Goal: Task Accomplishment & Management: Complete application form

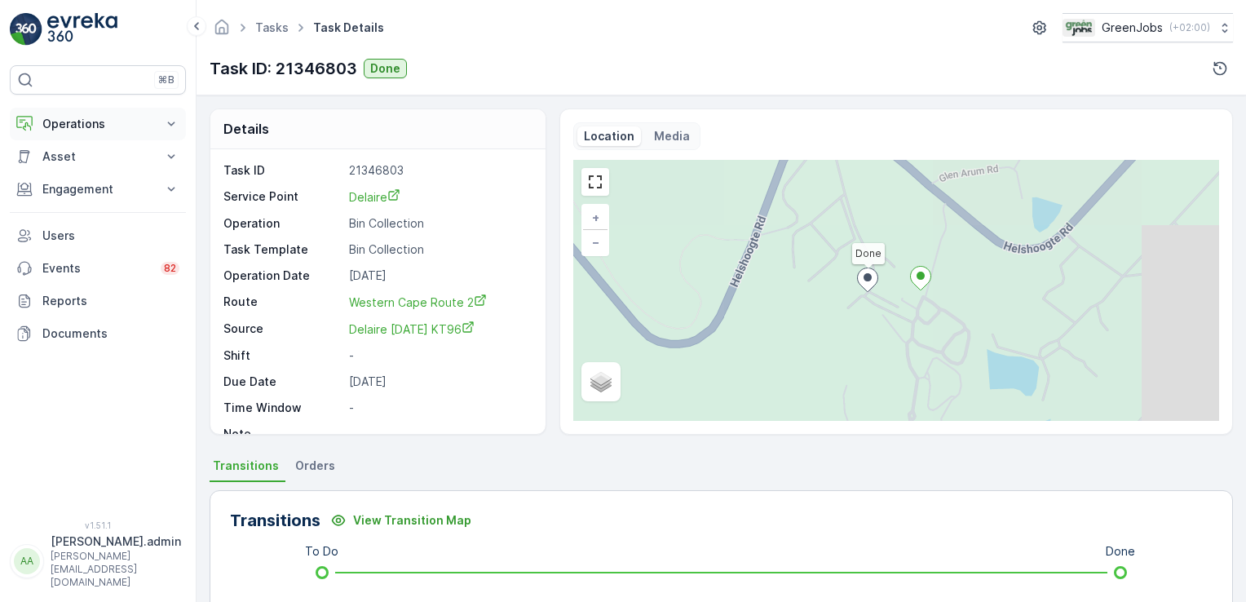
click at [170, 117] on icon at bounding box center [171, 124] width 16 height 16
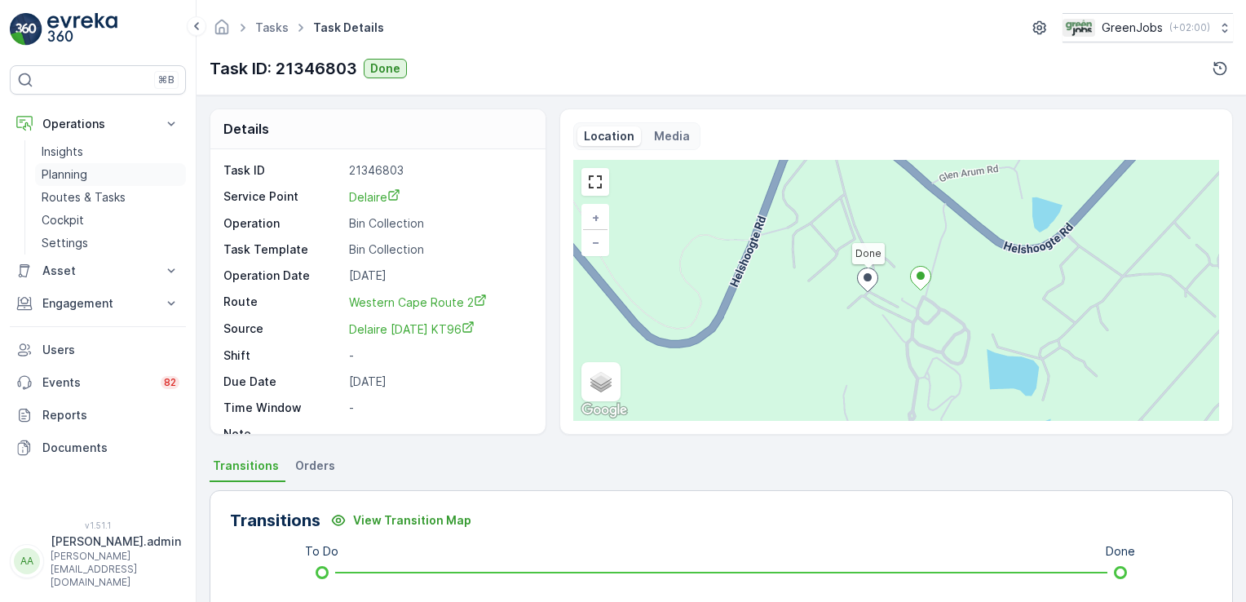
click at [85, 171] on p "Planning" at bounding box center [65, 174] width 46 height 16
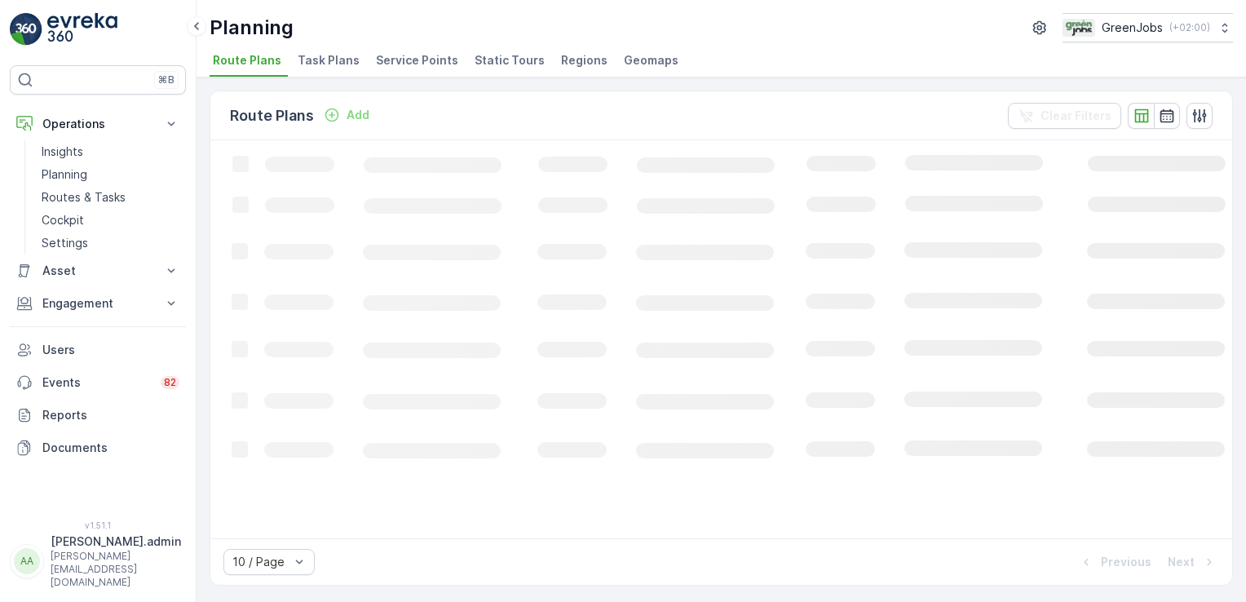
click at [330, 64] on span "Task Plans" at bounding box center [329, 60] width 62 height 16
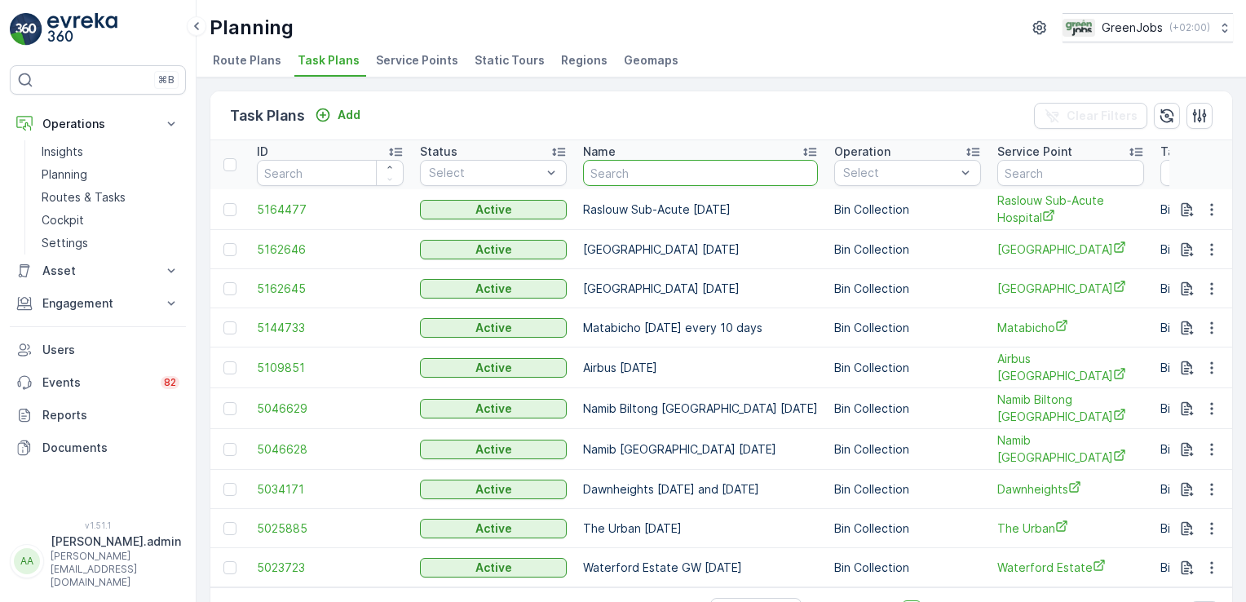
click at [622, 171] on input "text" at bounding box center [700, 173] width 235 height 26
type input "[GEOGRAPHIC_DATA]"
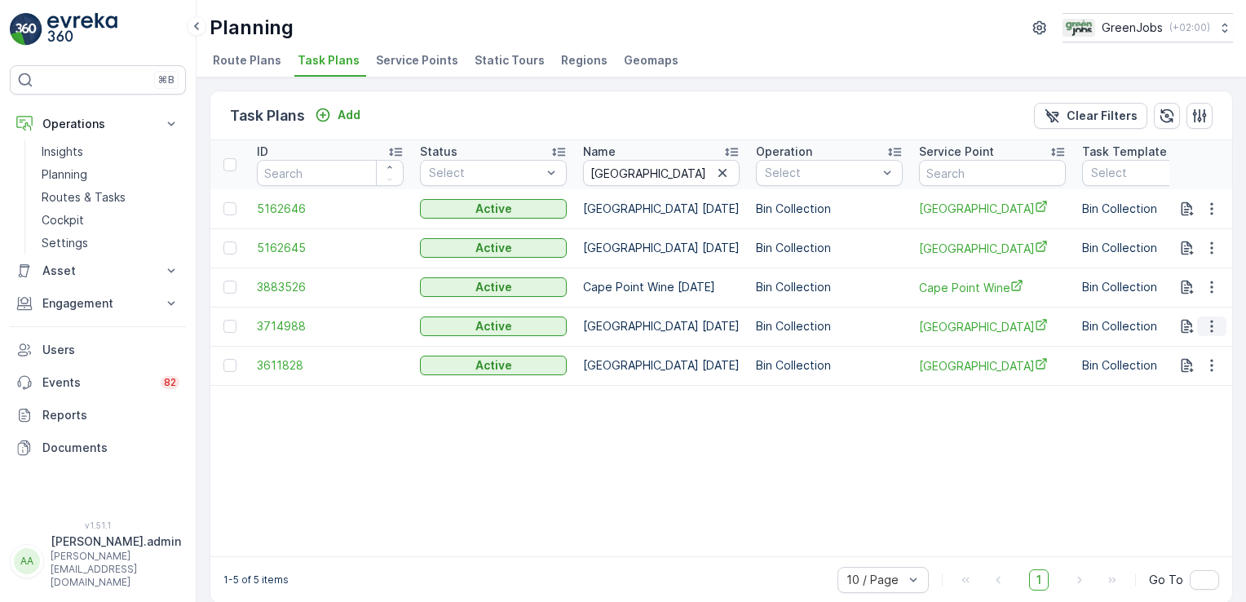
click at [1206, 325] on icon "button" at bounding box center [1212, 326] width 16 height 16
click at [1197, 348] on span "See More Details" at bounding box center [1192, 349] width 95 height 16
click at [1211, 320] on icon "button" at bounding box center [1212, 326] width 16 height 16
click at [1190, 373] on span "Edit Task Plan" at bounding box center [1183, 372] width 76 height 16
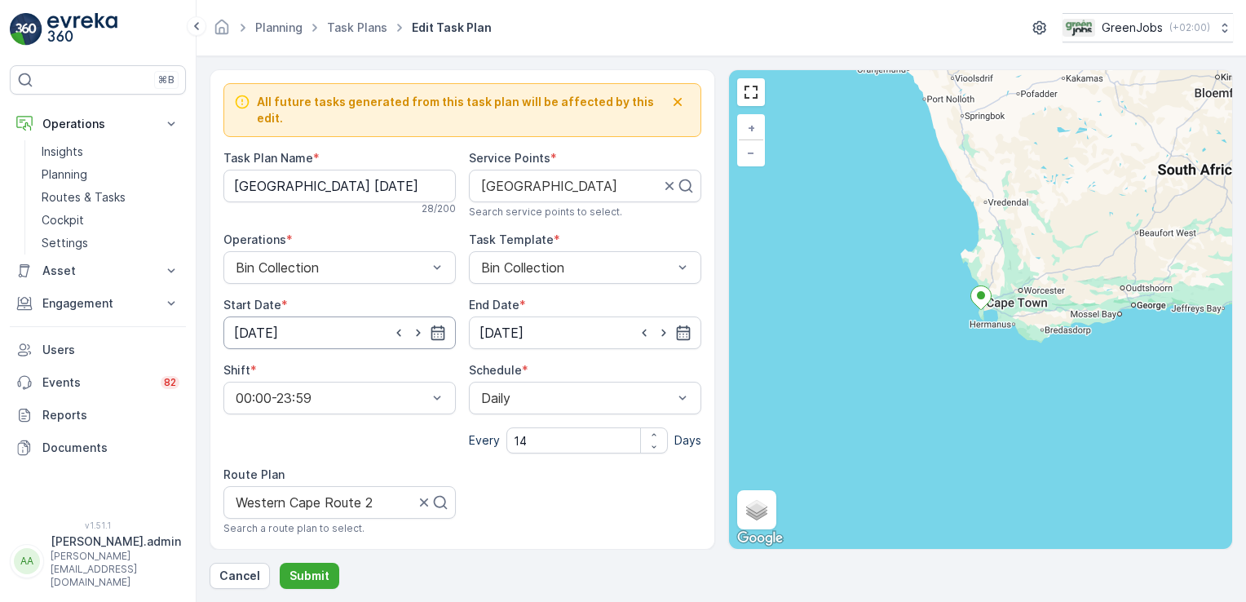
click at [285, 317] on input "[DATE]" at bounding box center [340, 333] width 232 height 33
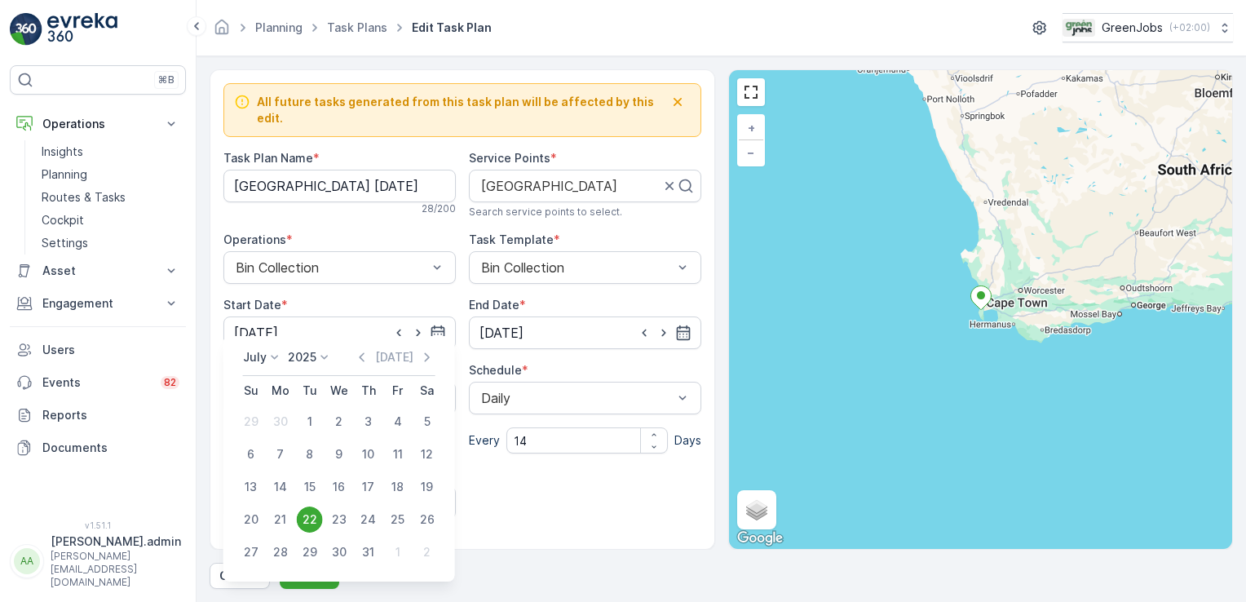
click at [268, 356] on icon at bounding box center [275, 357] width 16 height 16
click at [281, 456] on span "October" at bounding box center [276, 462] width 46 height 16
click at [310, 447] on div "7" at bounding box center [310, 454] width 26 height 26
type input "[DATE]"
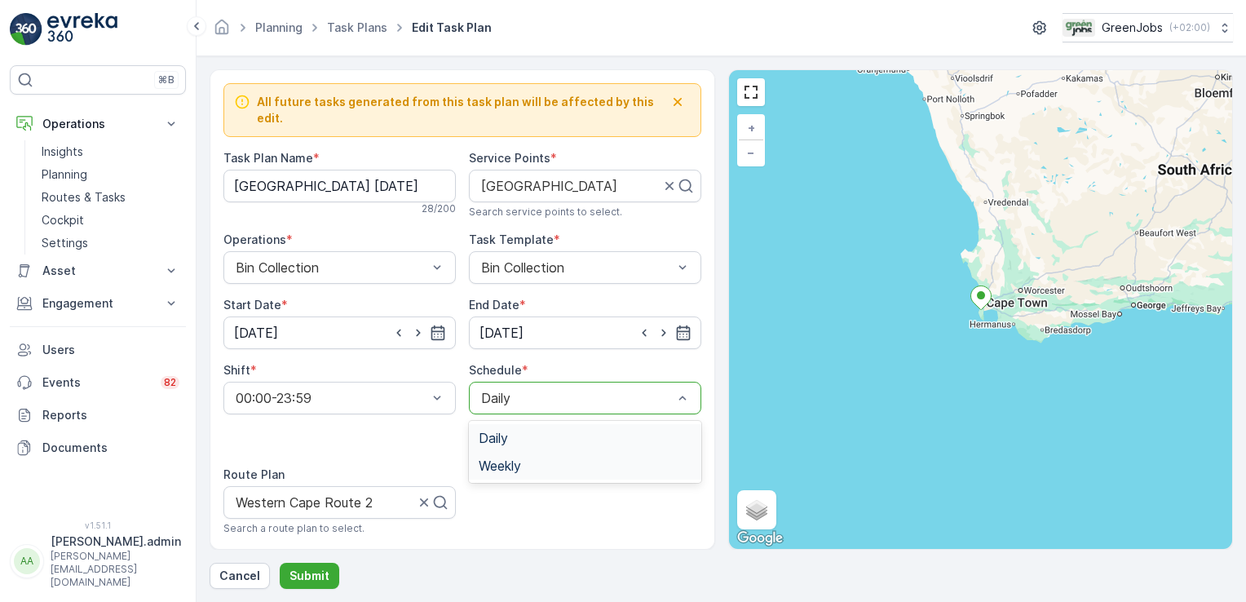
click at [532, 458] on div "Weekly" at bounding box center [585, 465] width 213 height 15
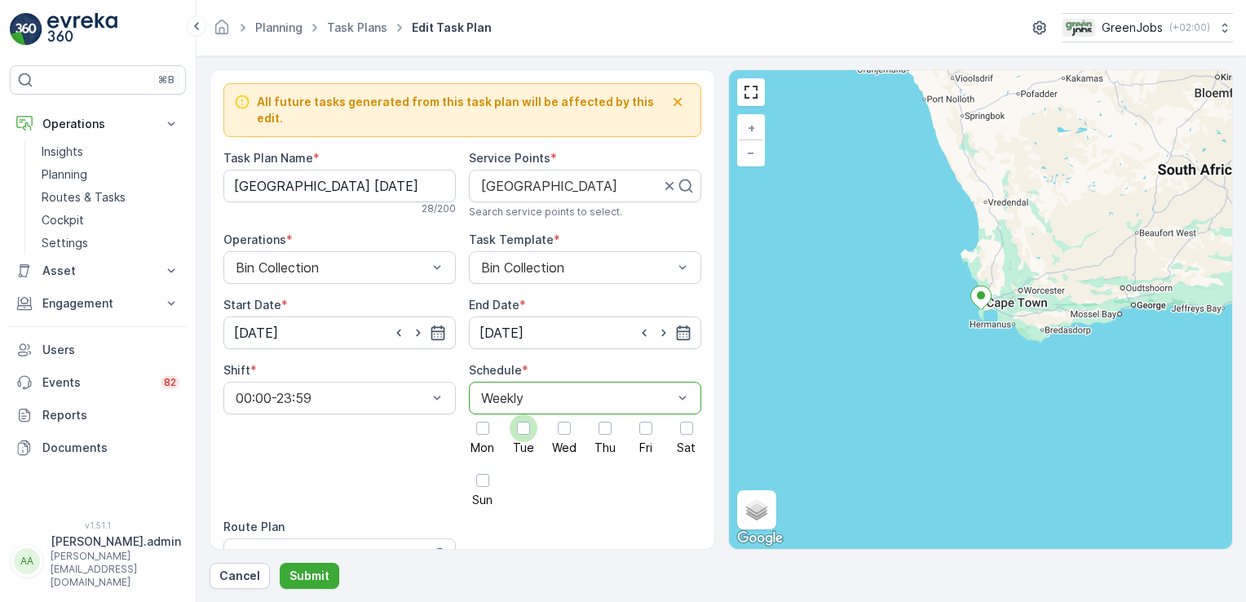
click at [519, 422] on div at bounding box center [523, 428] width 13 height 13
click at [524, 414] on input "Tue" at bounding box center [524, 414] width 0 height 0
click at [263, 547] on div at bounding box center [325, 554] width 182 height 15
type input "western cape route 2"
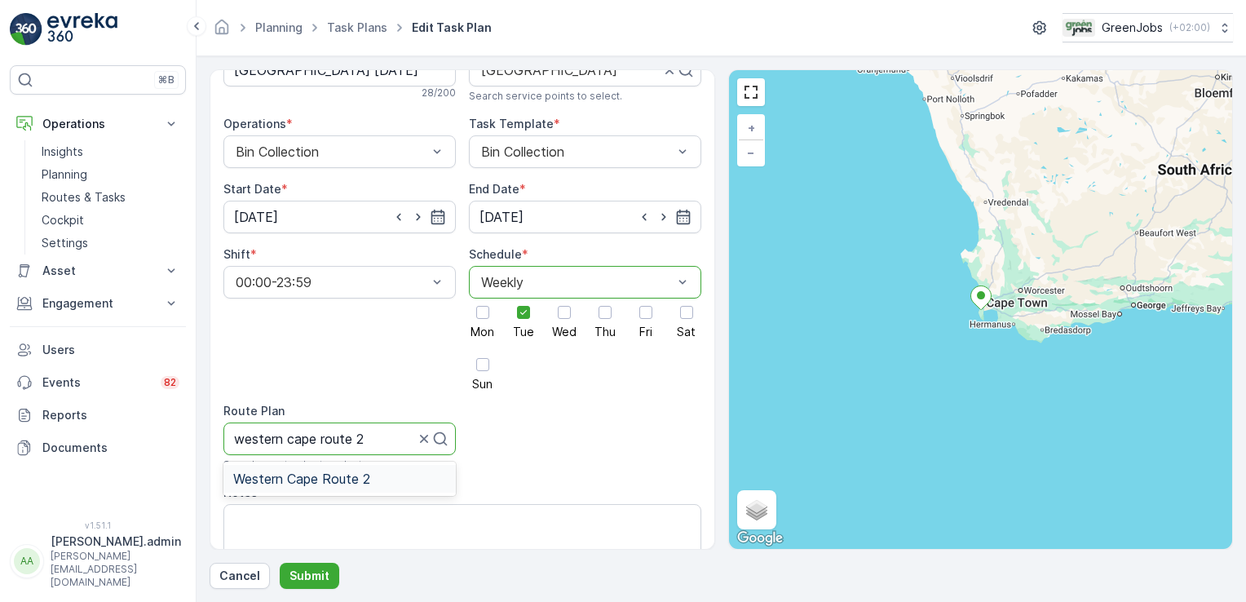
scroll to position [153, 0]
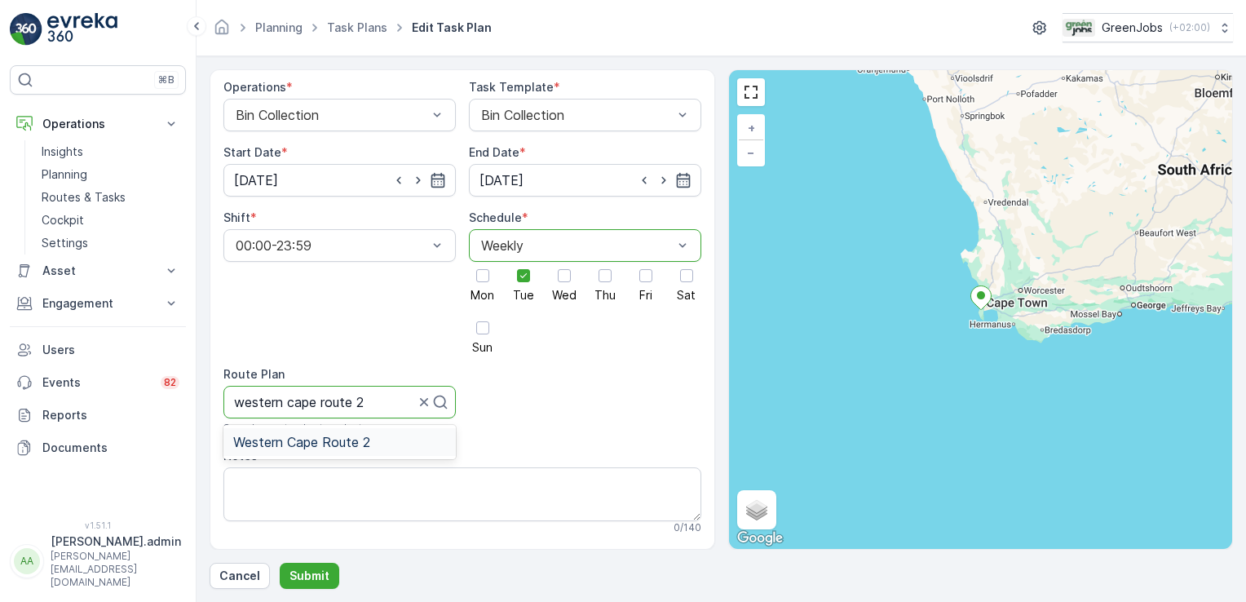
click at [357, 435] on span "Western Cape Route 2" at bounding box center [301, 442] width 137 height 15
click at [314, 566] on button "Submit" at bounding box center [310, 576] width 60 height 26
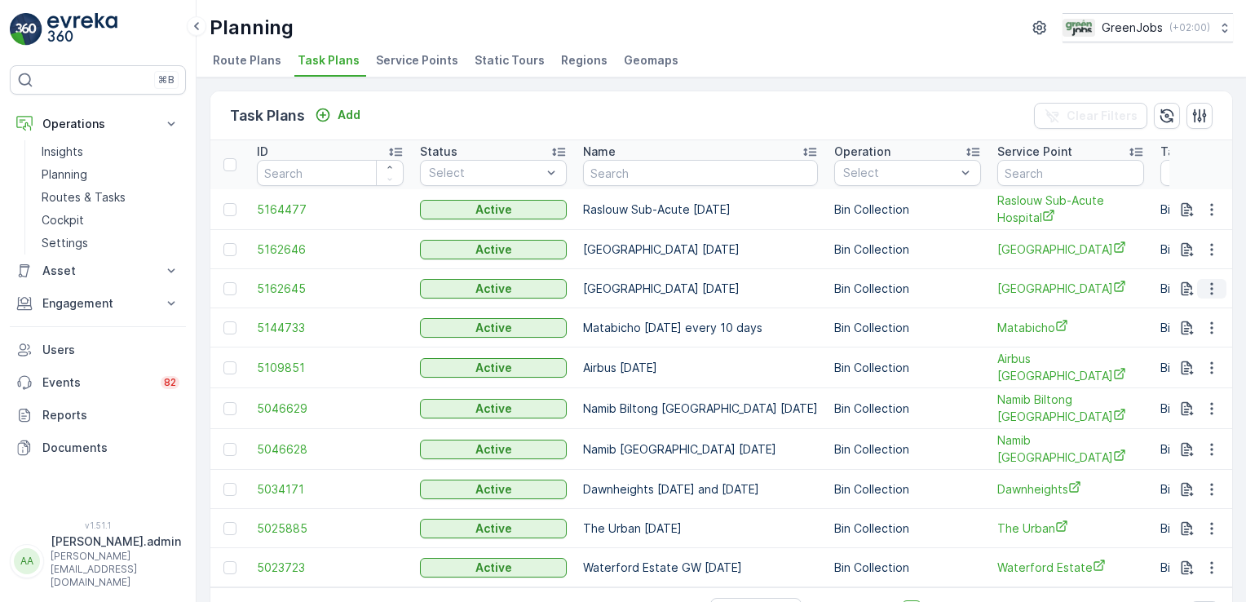
click at [1209, 283] on icon "button" at bounding box center [1212, 289] width 16 height 16
click at [1201, 305] on span "See More Details" at bounding box center [1192, 311] width 95 height 16
click at [1209, 246] on icon "button" at bounding box center [1212, 249] width 16 height 16
click at [1201, 271] on span "See More Details" at bounding box center [1192, 272] width 95 height 16
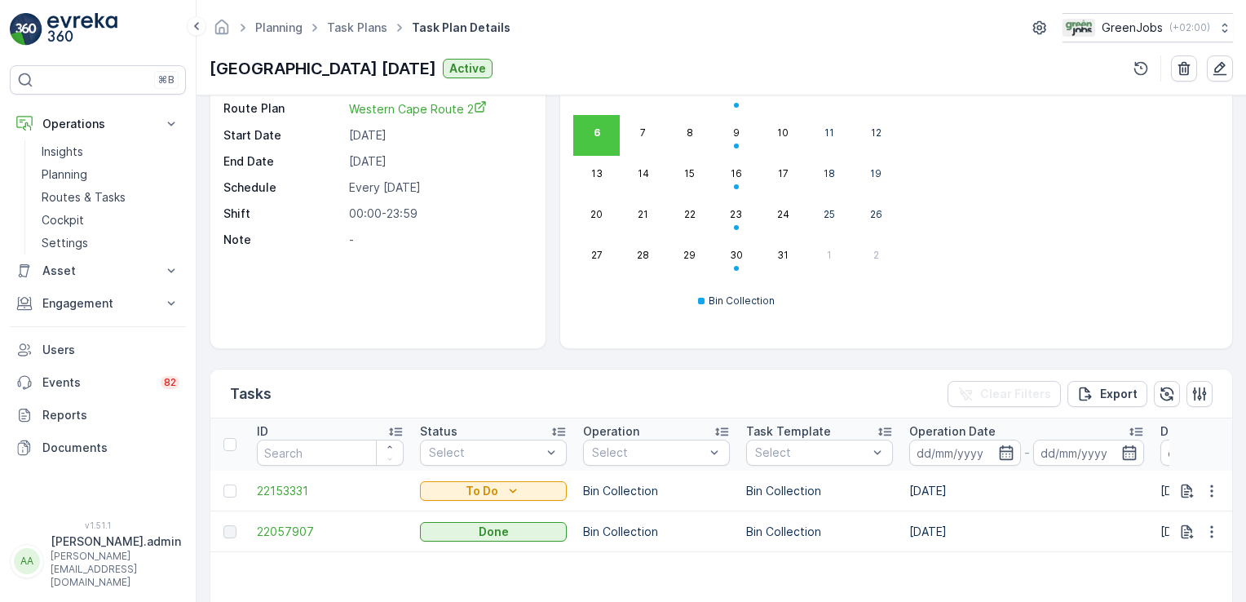
scroll to position [104, 0]
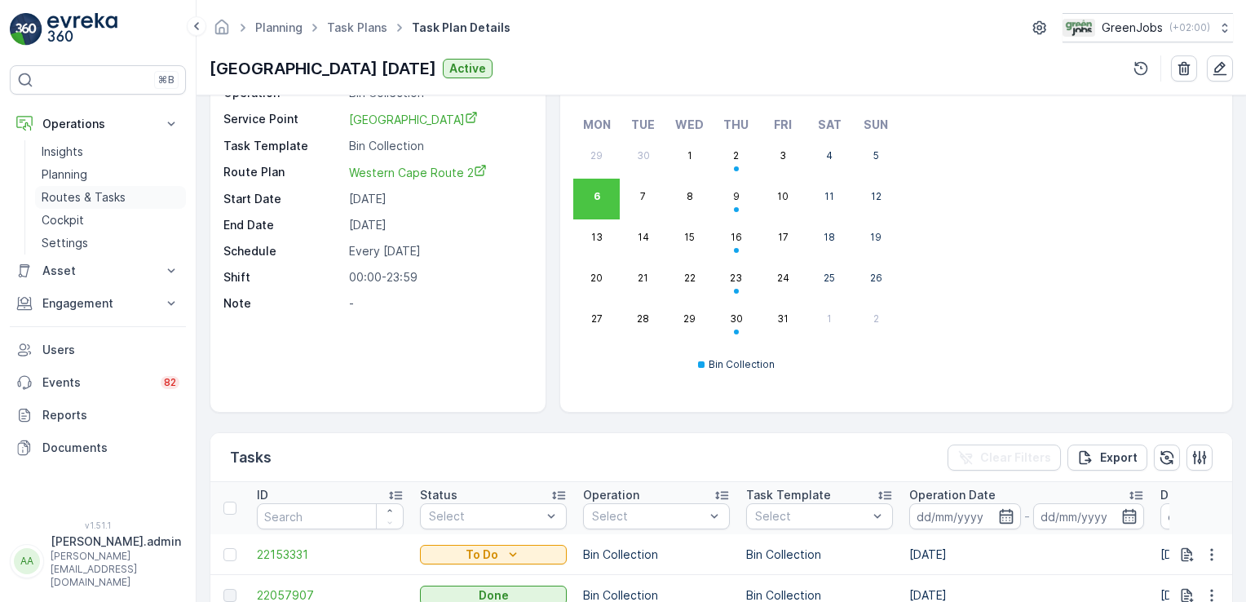
click at [112, 195] on p "Routes & Tasks" at bounding box center [84, 197] width 84 height 16
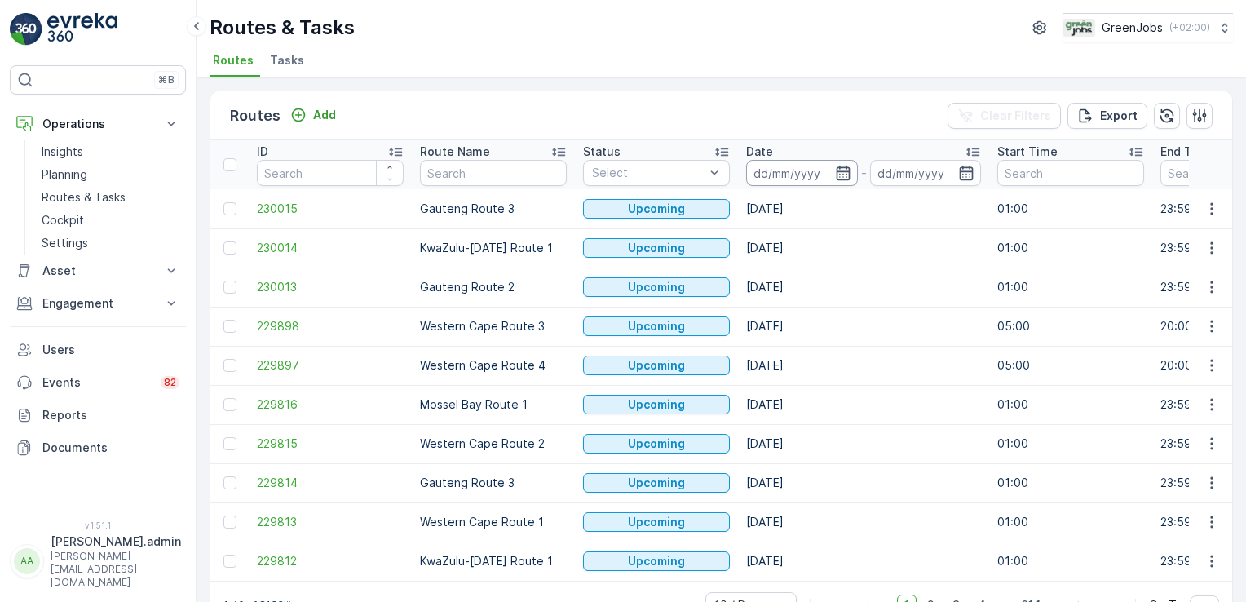
click at [772, 175] on input at bounding box center [802, 173] width 112 height 26
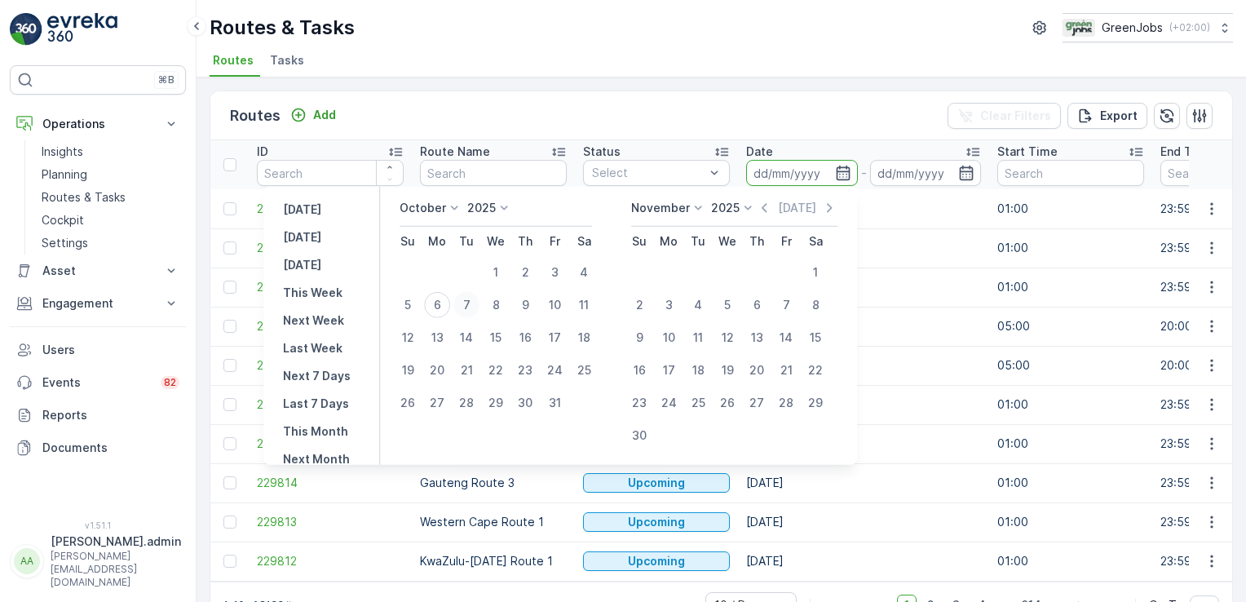
click at [474, 312] on div "7" at bounding box center [467, 305] width 26 height 26
type input "[DATE]"
click at [474, 312] on div "7" at bounding box center [467, 305] width 26 height 26
type input "[DATE]"
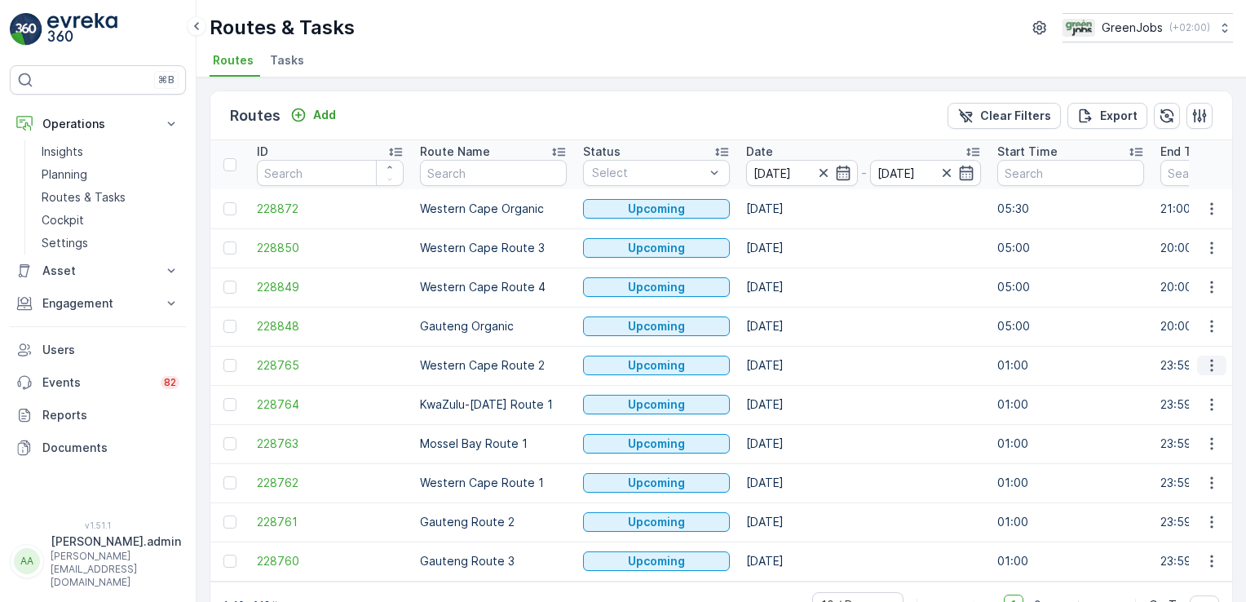
click at [1205, 364] on icon "button" at bounding box center [1212, 365] width 16 height 16
click at [1206, 388] on span "See More Details" at bounding box center [1174, 388] width 95 height 16
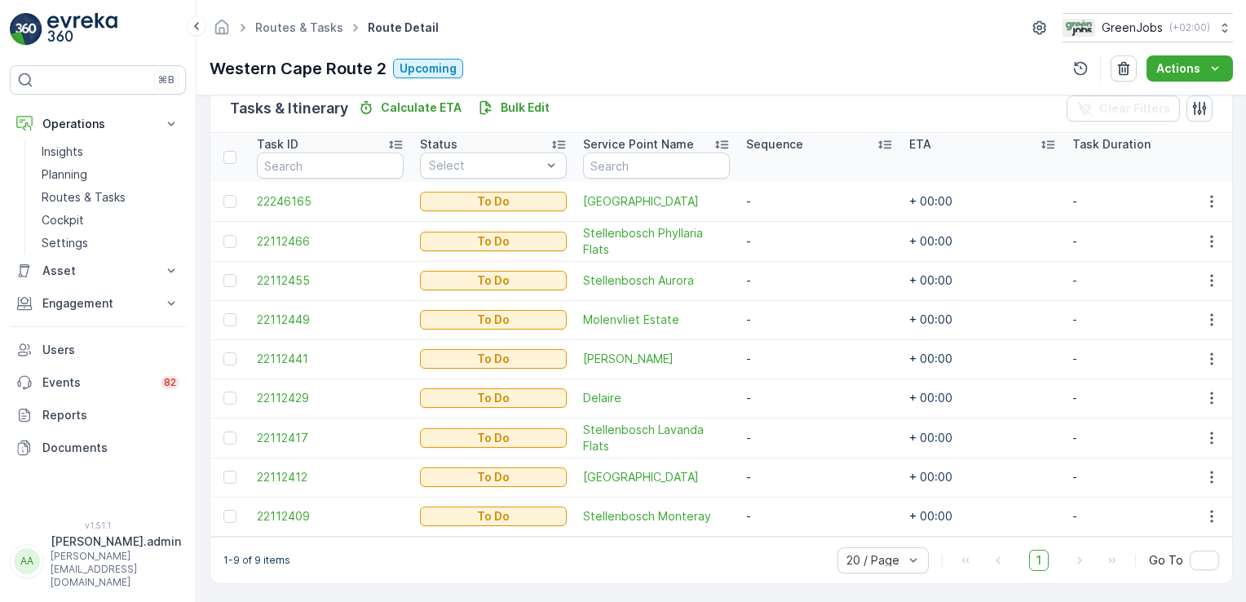
scroll to position [415, 0]
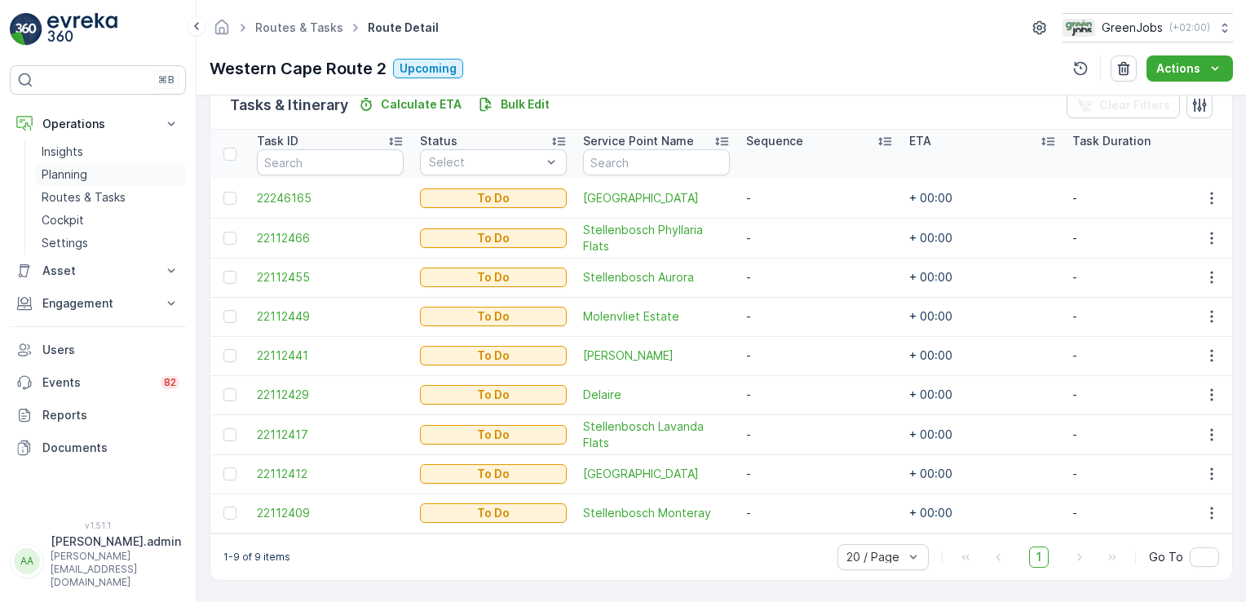
click at [76, 170] on p "Planning" at bounding box center [65, 174] width 46 height 16
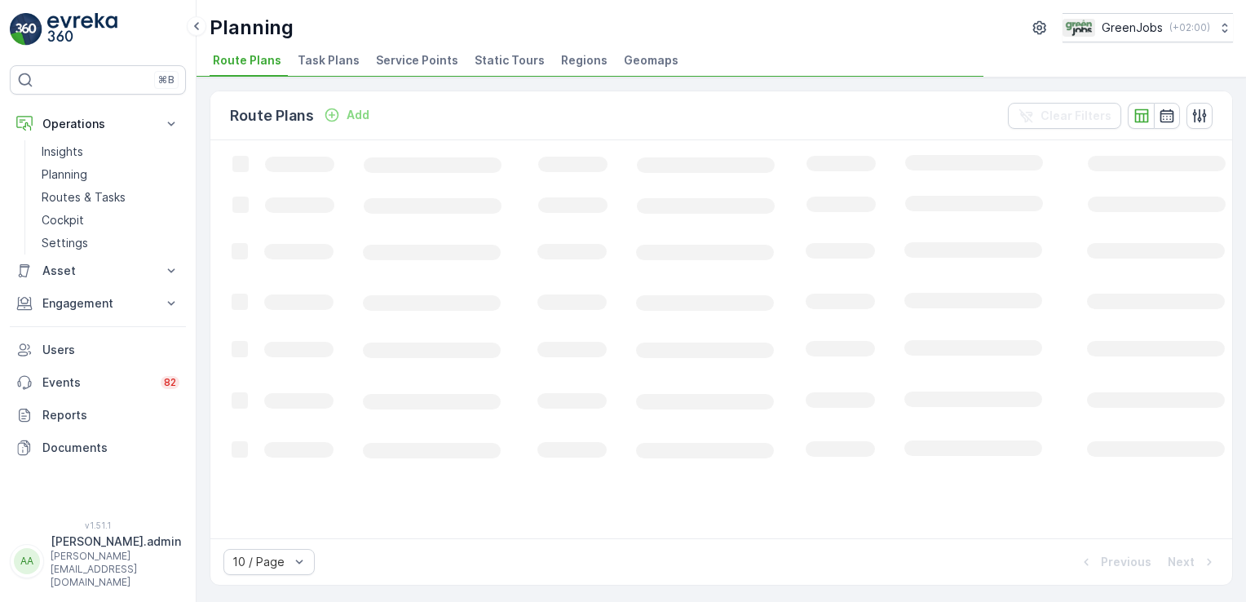
click at [325, 56] on span "Task Plans" at bounding box center [329, 60] width 62 height 16
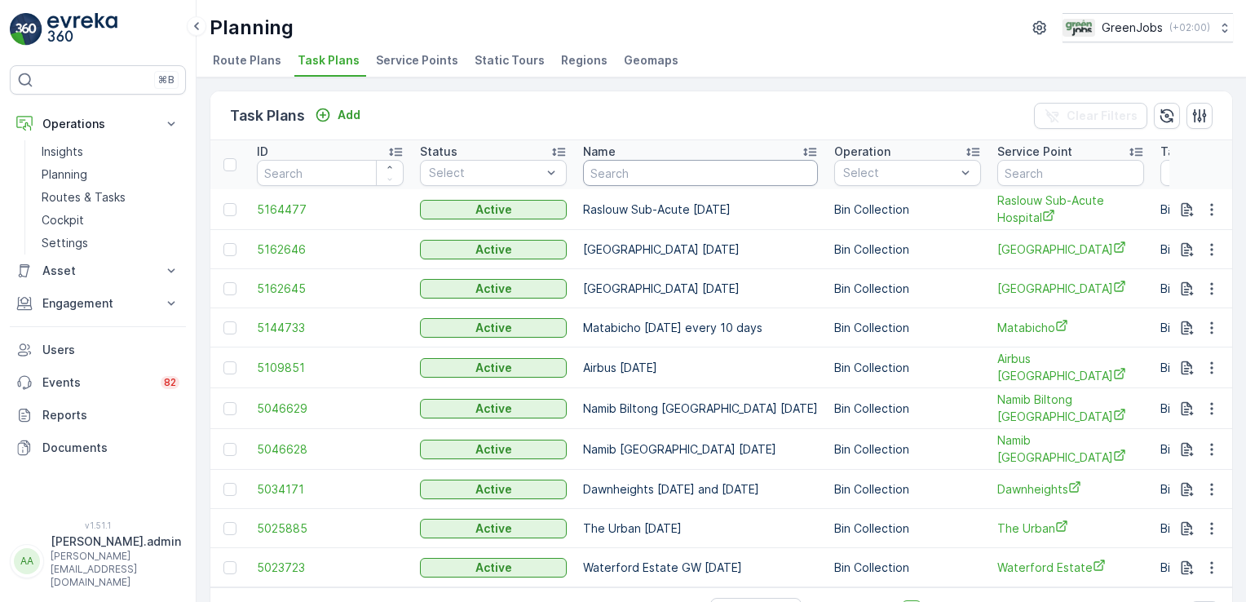
click at [644, 171] on input "text" at bounding box center [700, 173] width 235 height 26
type input "grand foods"
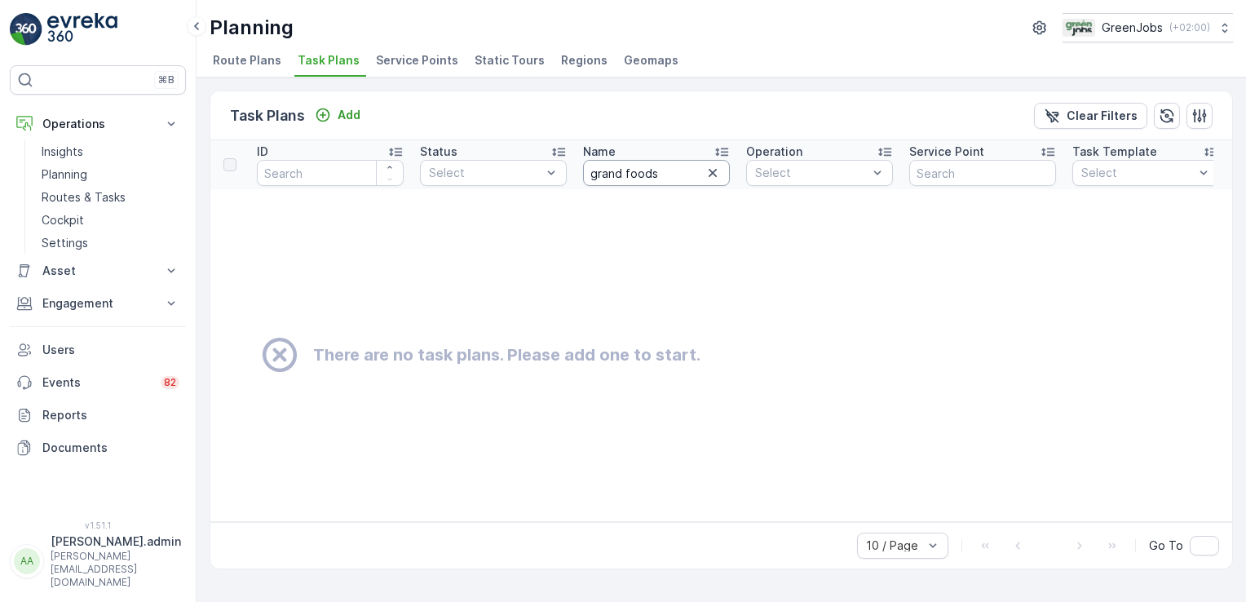
click at [663, 175] on input "grand foods" at bounding box center [656, 173] width 147 height 26
type input "grand"
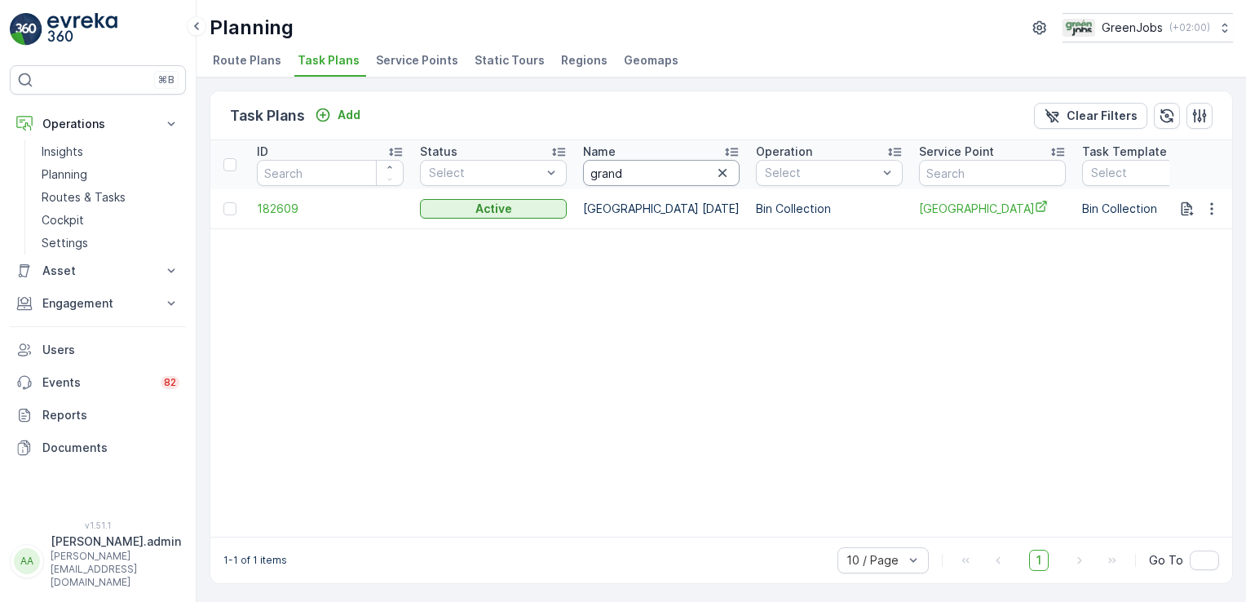
click at [644, 170] on input "grand" at bounding box center [661, 173] width 157 height 26
click at [351, 109] on p "Add" at bounding box center [349, 115] width 23 height 16
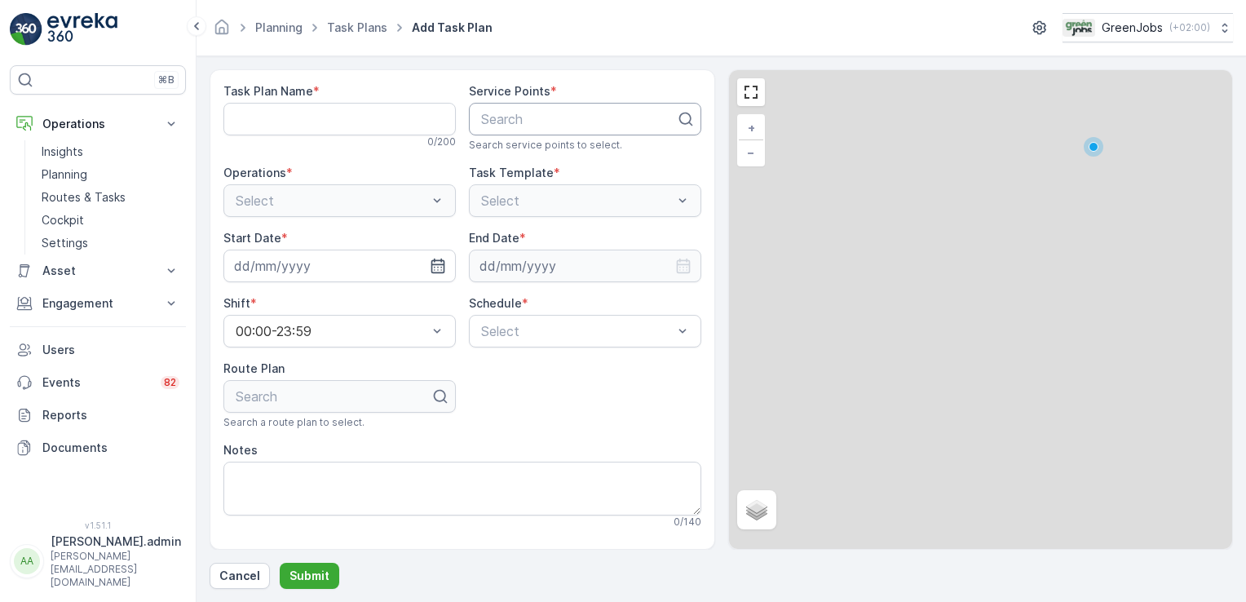
click at [494, 117] on div at bounding box center [579, 119] width 198 height 15
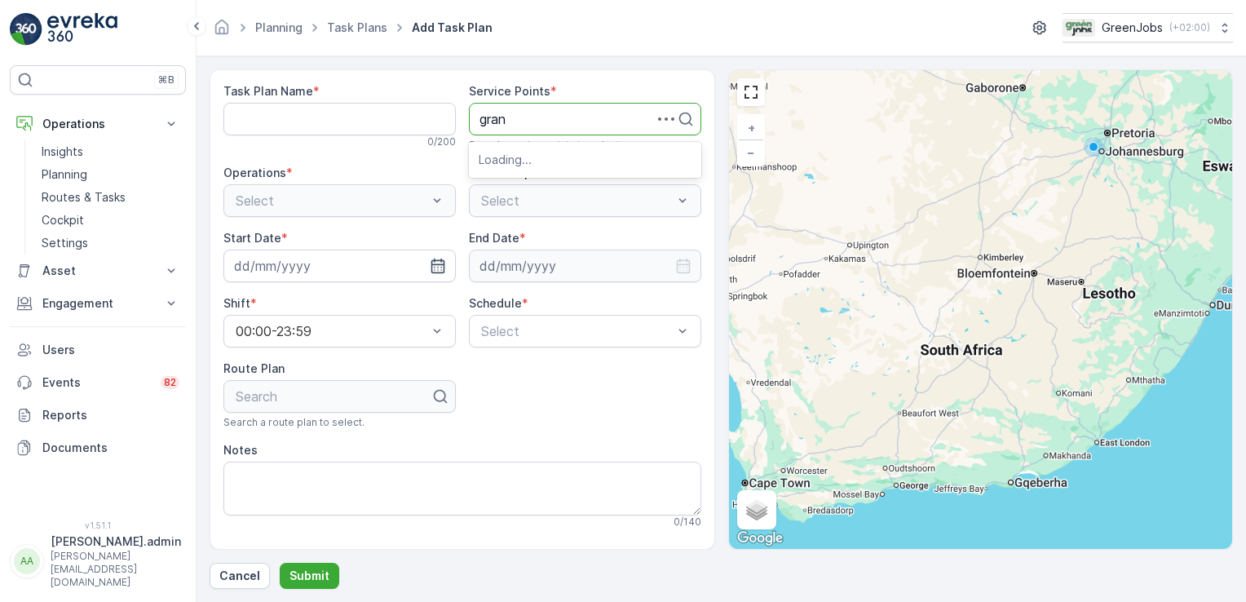
type input "grand"
click at [571, 187] on span "Grand Foods Meat Plant" at bounding box center [555, 186] width 152 height 15
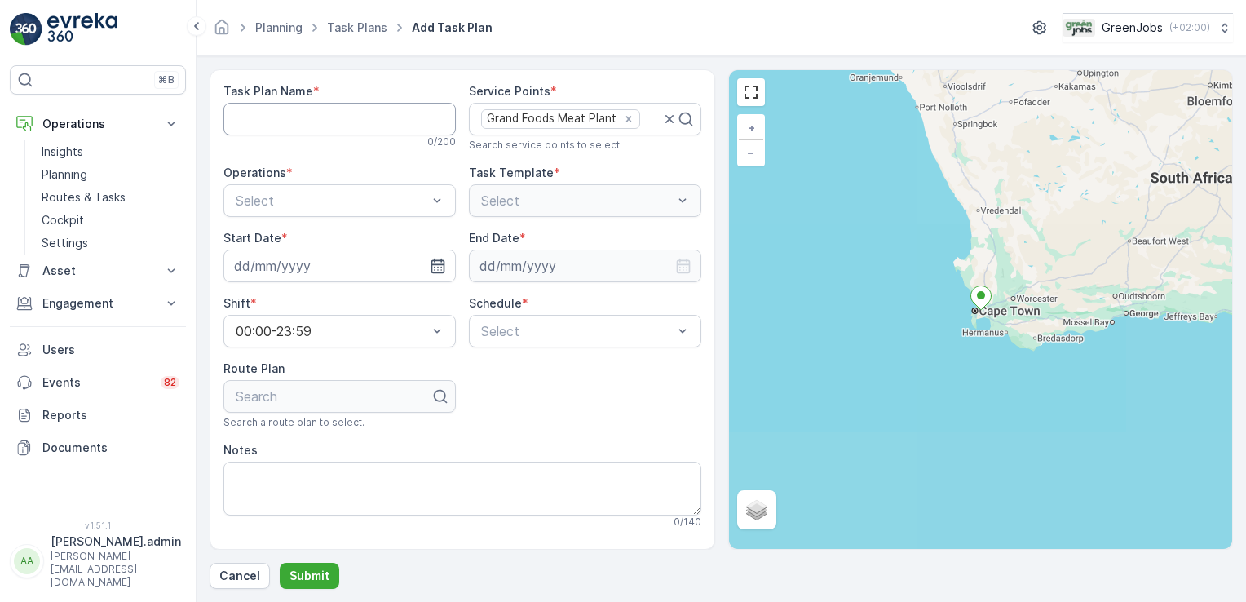
click at [295, 113] on Name "Task Plan Name" at bounding box center [340, 119] width 232 height 33
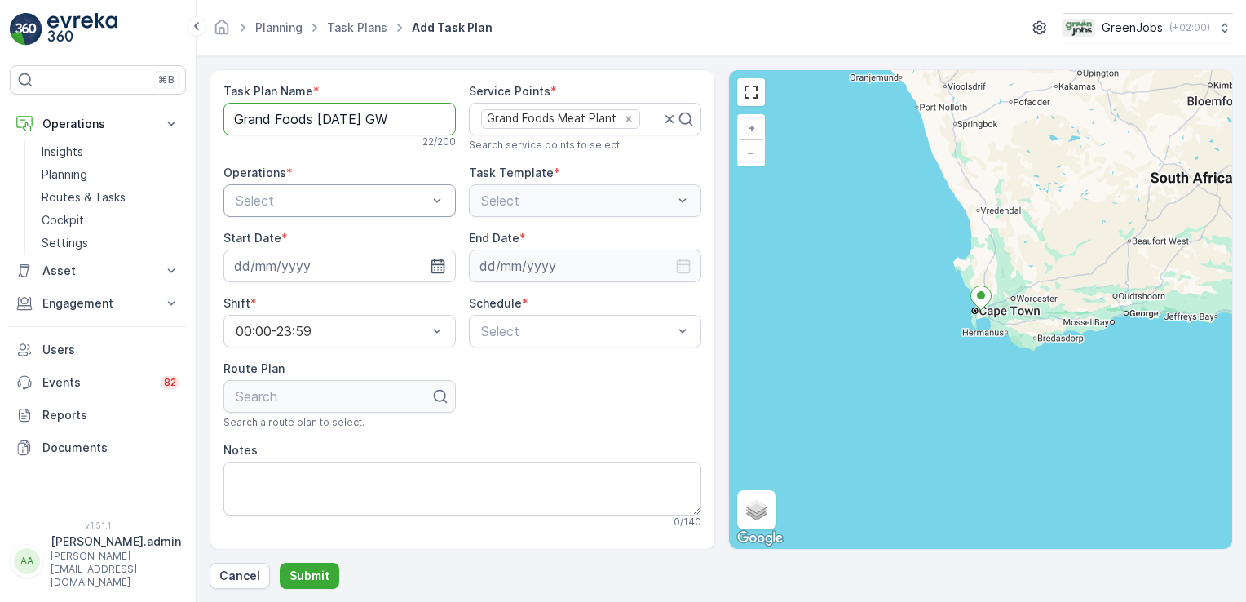
type Name "Grand Foods [DATE] GW"
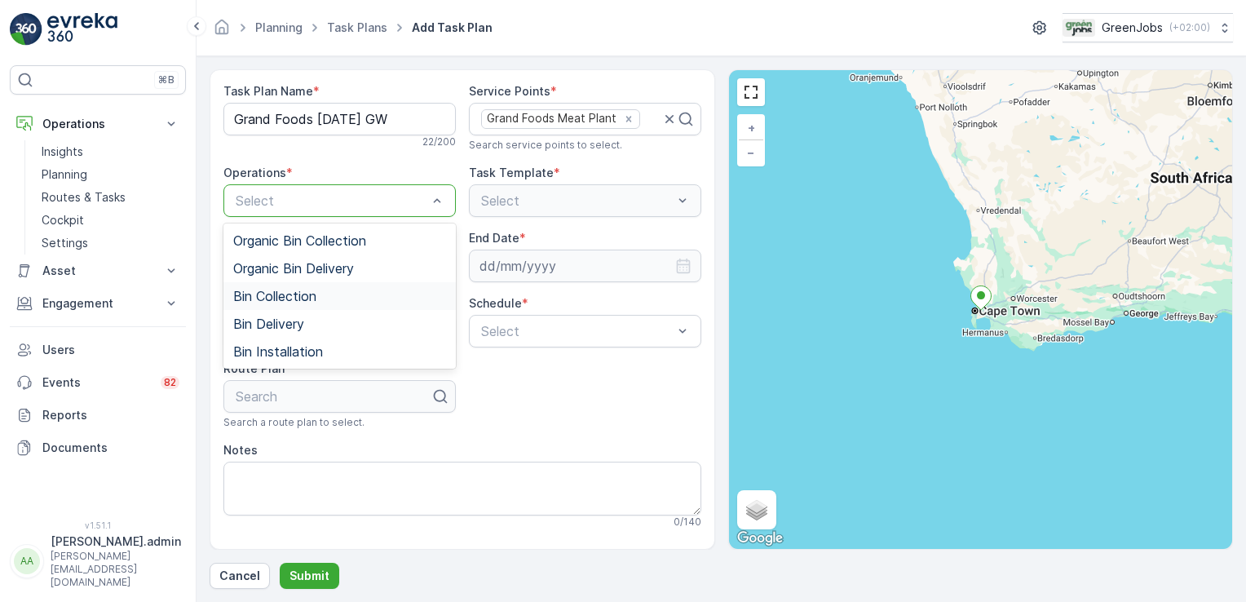
click at [283, 290] on span "Bin Collection" at bounding box center [274, 296] width 83 height 15
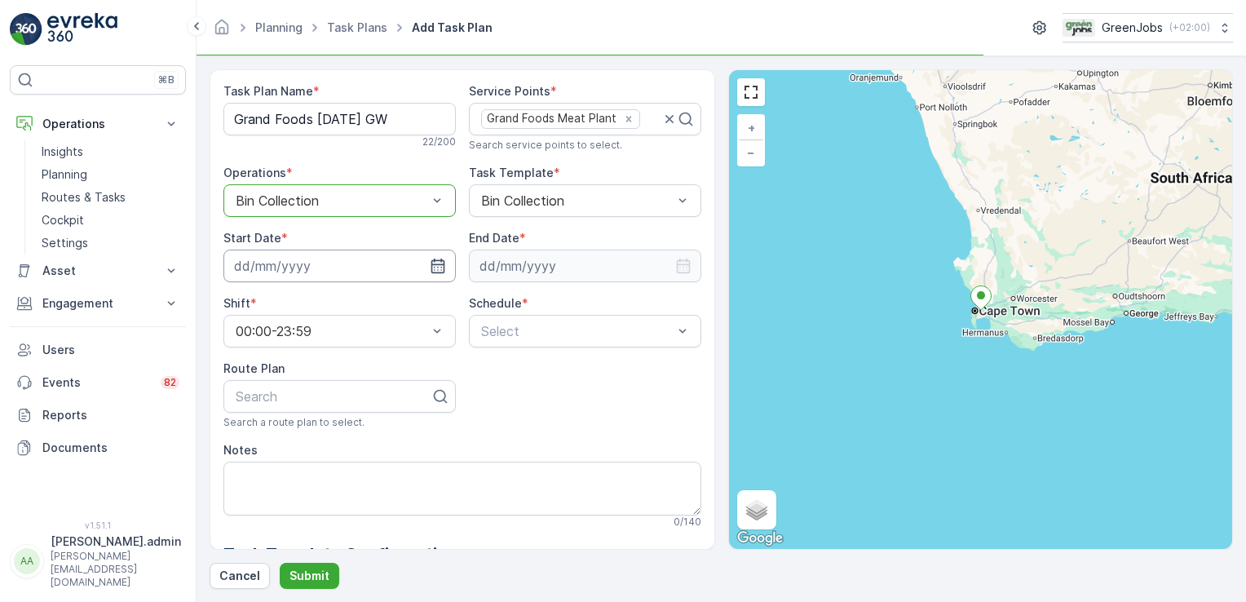
click at [271, 270] on input at bounding box center [340, 266] width 232 height 33
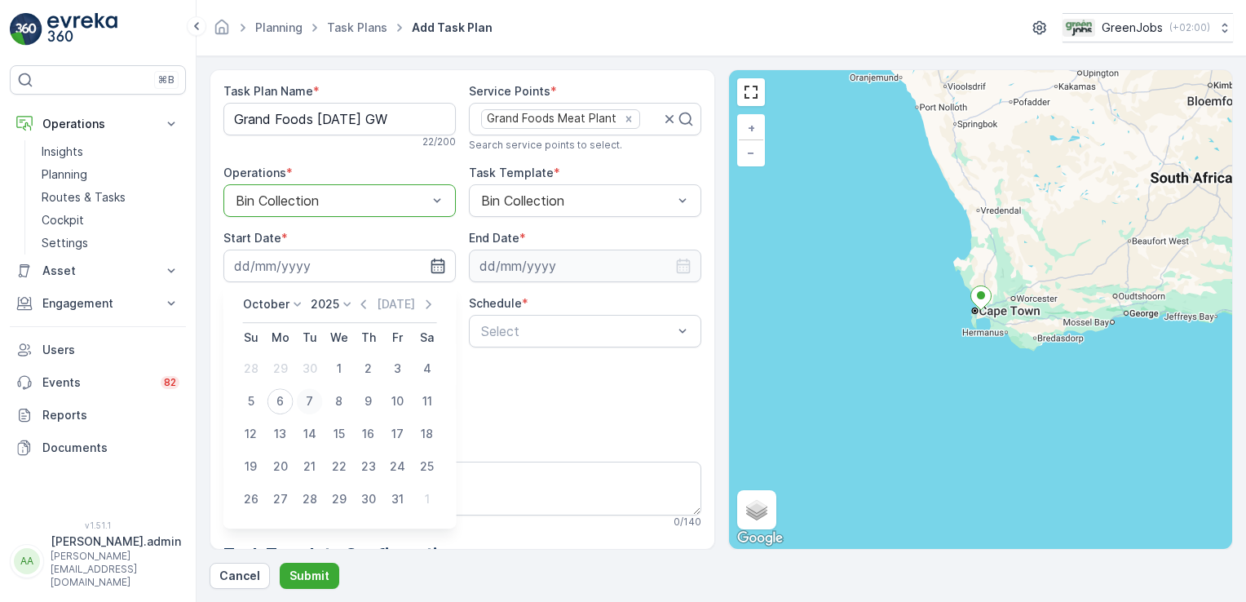
click at [310, 393] on div "7" at bounding box center [310, 401] width 26 height 26
type input "[DATE]"
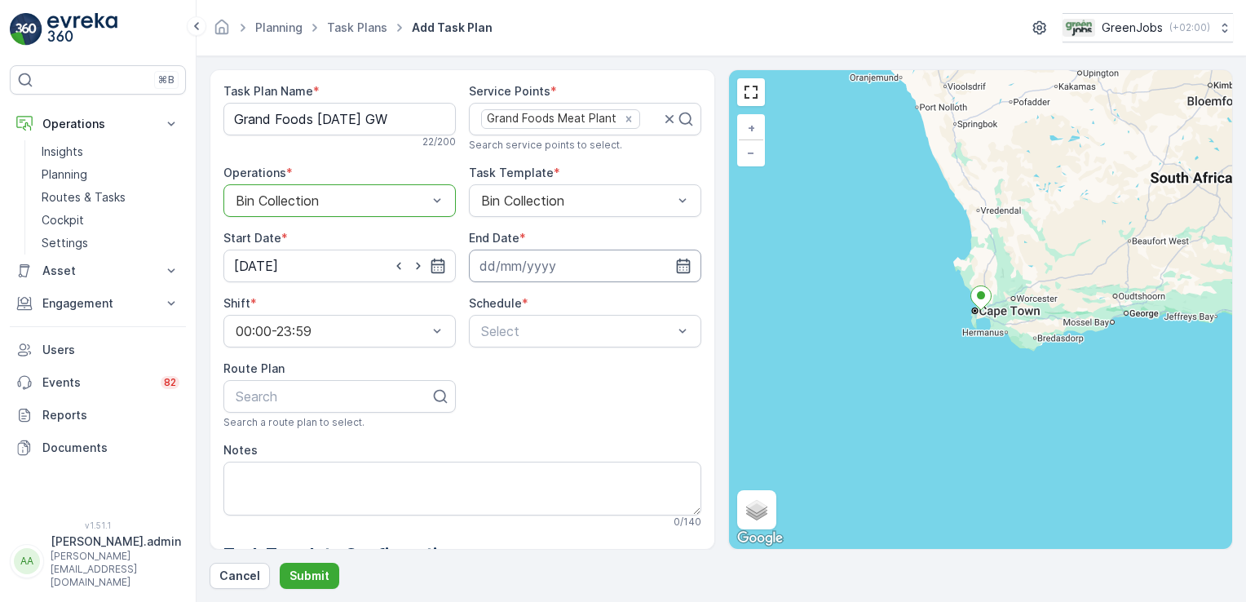
click at [532, 269] on input at bounding box center [585, 266] width 232 height 33
click at [591, 302] on icon at bounding box center [590, 304] width 16 height 16
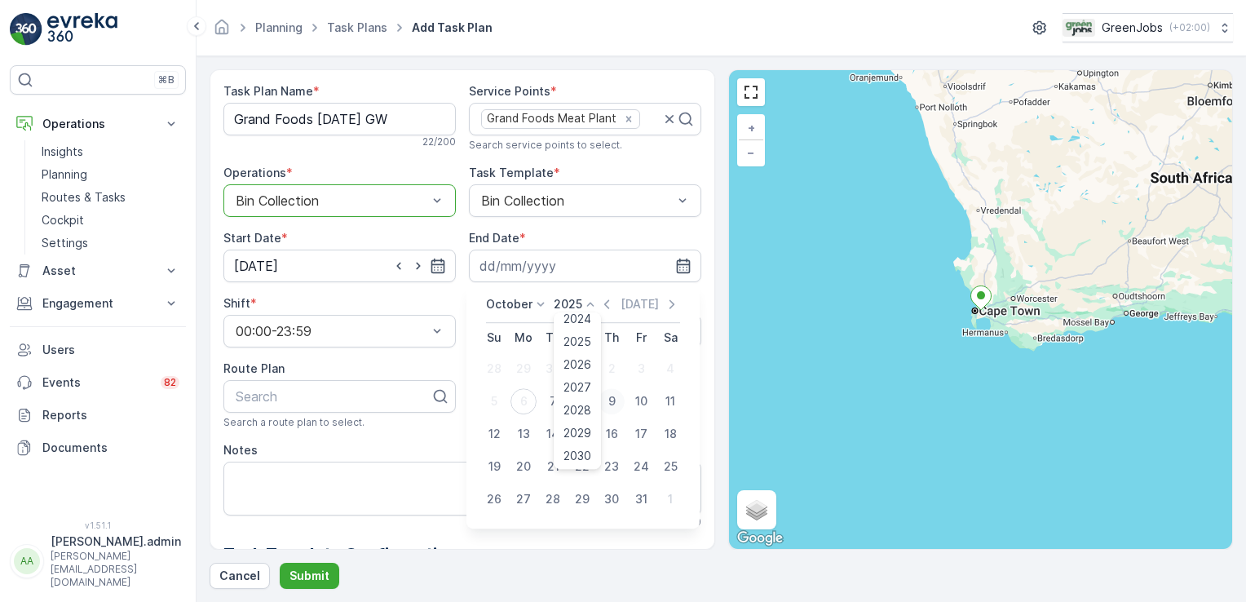
scroll to position [100, 0]
click at [577, 410] on span "2028" at bounding box center [578, 410] width 28 height 16
click at [538, 299] on icon at bounding box center [541, 304] width 16 height 16
click at [540, 454] on span "December" at bounding box center [524, 454] width 57 height 16
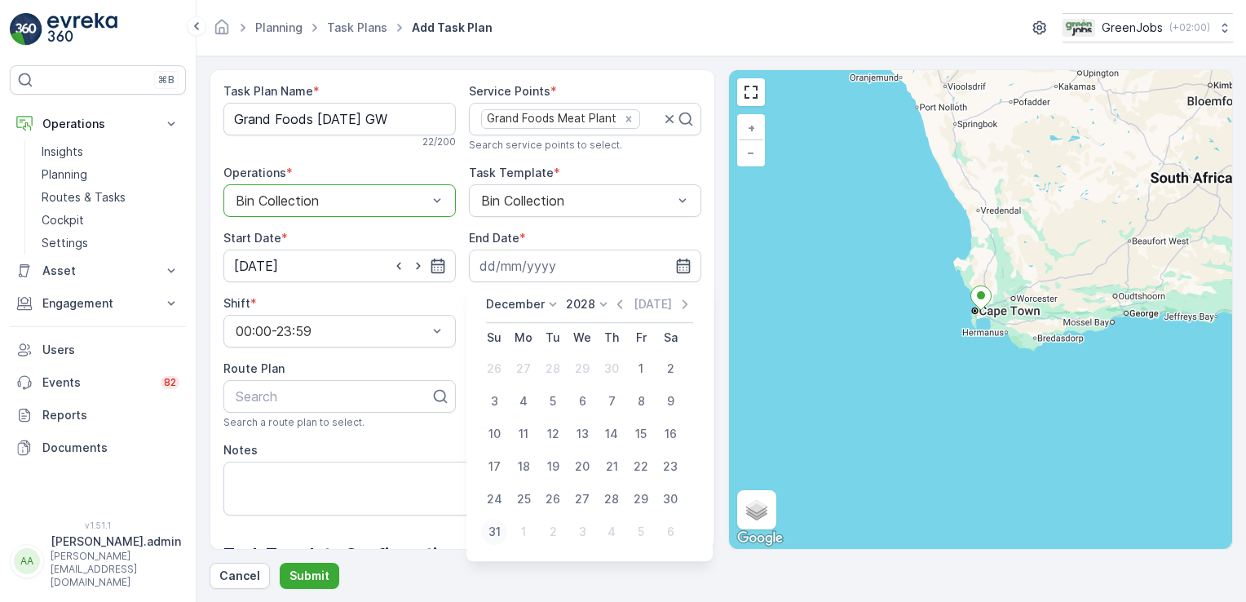
click at [496, 529] on div "31" at bounding box center [494, 532] width 26 height 26
type input "[DATE]"
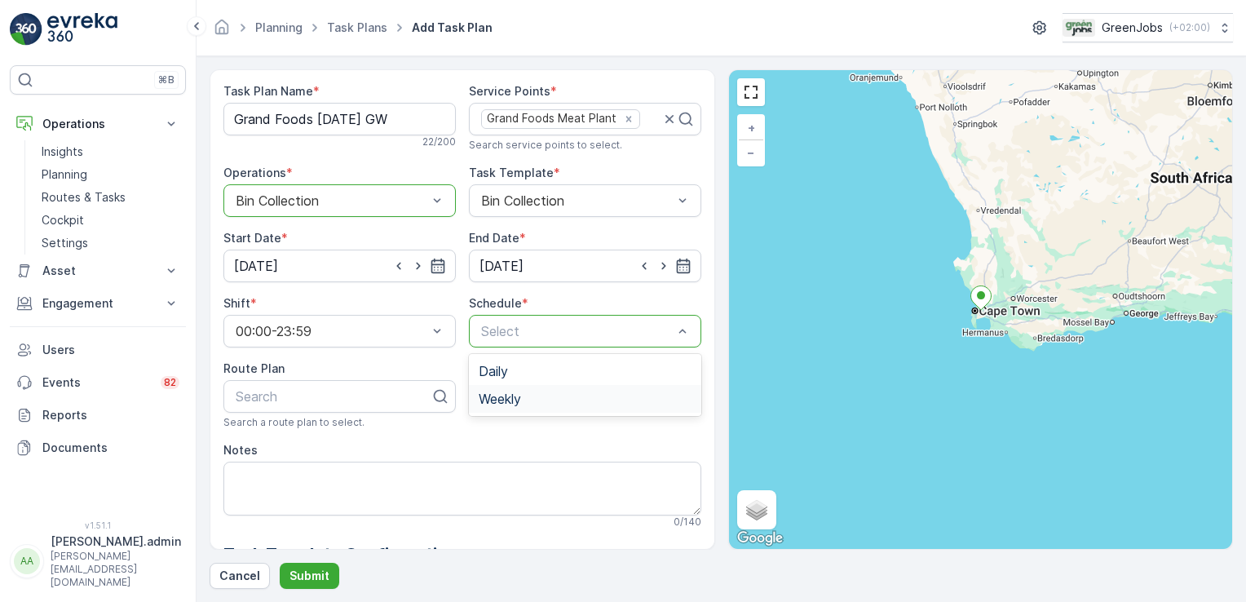
click at [527, 396] on div "Weekly" at bounding box center [585, 399] width 213 height 15
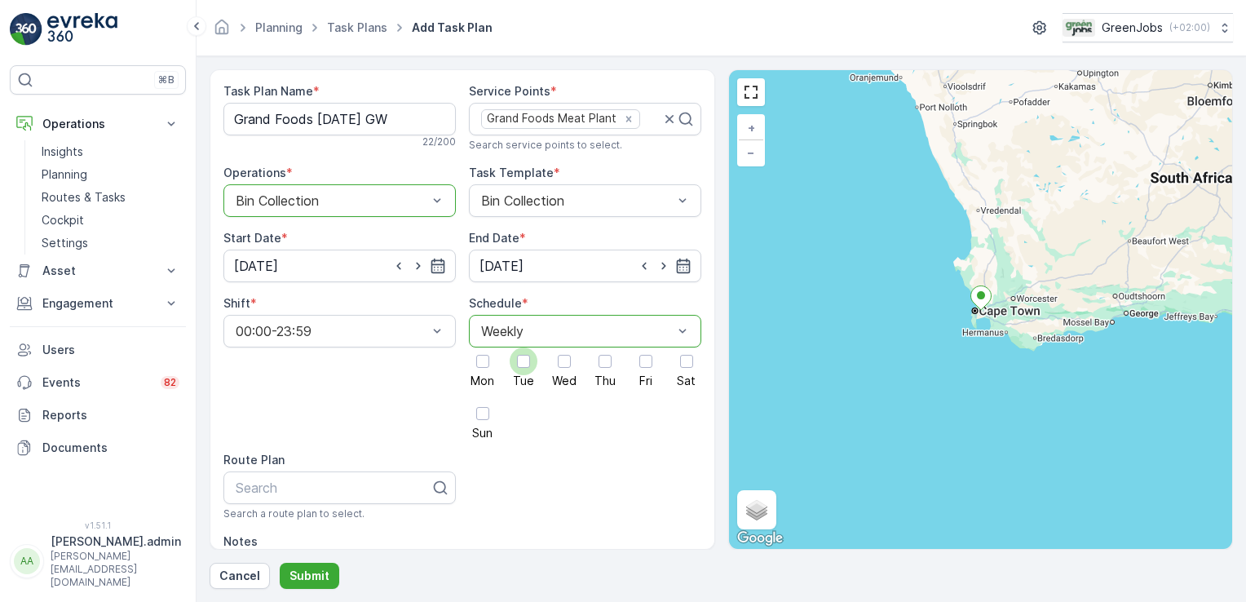
click at [520, 363] on div at bounding box center [523, 361] width 13 height 13
click at [524, 348] on input "Tue" at bounding box center [524, 348] width 0 height 0
click at [305, 490] on div at bounding box center [333, 487] width 198 height 15
type input "western cape route 1"
click at [299, 526] on span "Western Cape Route 1" at bounding box center [300, 527] width 135 height 15
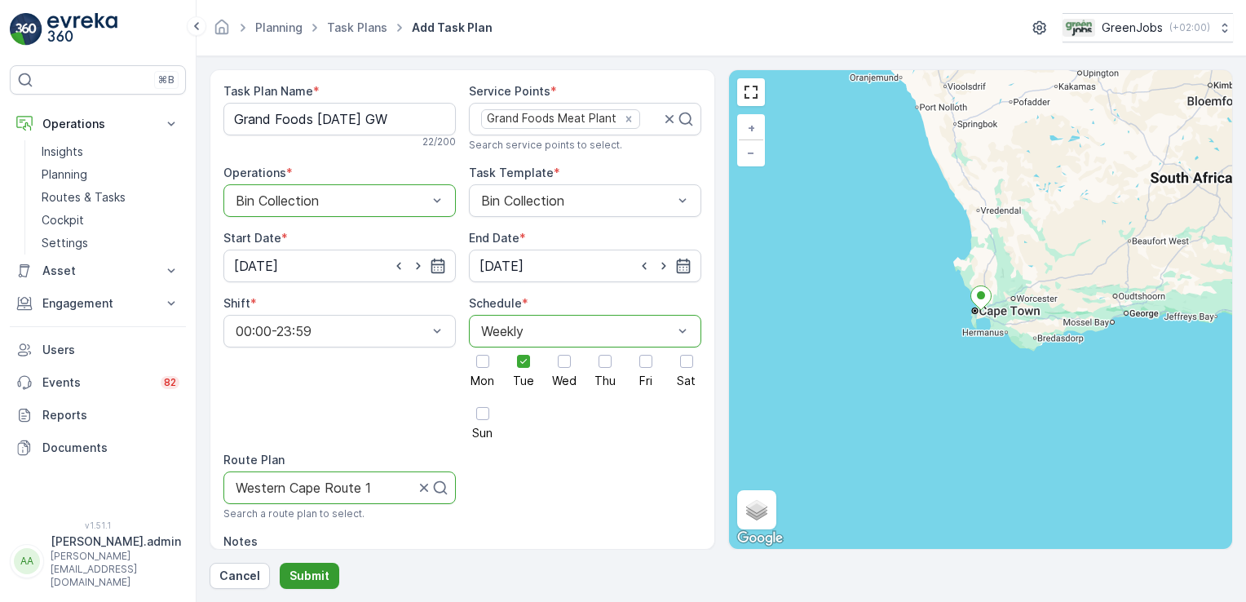
click at [316, 576] on p "Submit" at bounding box center [310, 576] width 40 height 16
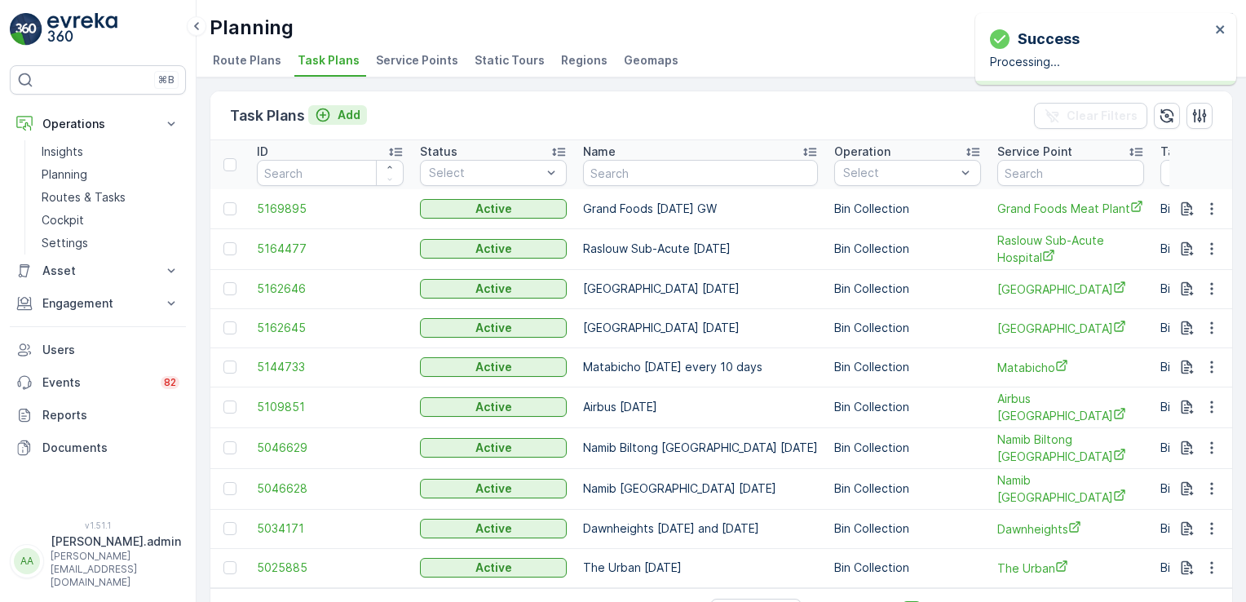
click at [353, 111] on p "Add" at bounding box center [349, 115] width 23 height 16
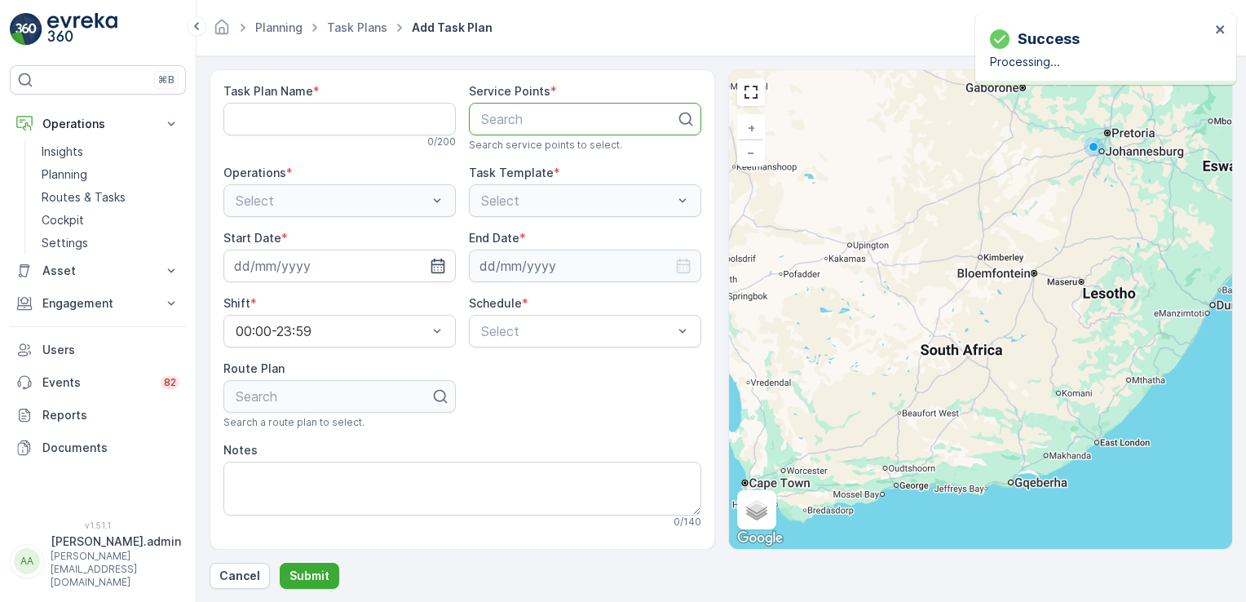
click at [503, 115] on div at bounding box center [579, 119] width 198 height 15
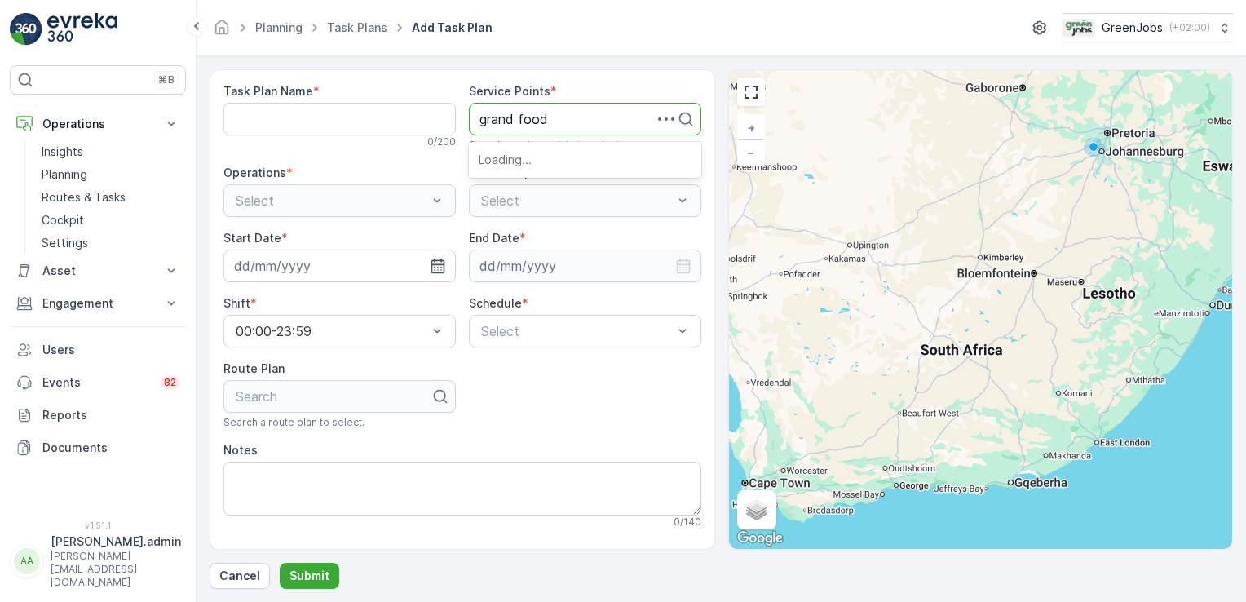
type input "grand foods"
click at [565, 158] on span "Grand Foods Meat Plant" at bounding box center [555, 159] width 152 height 15
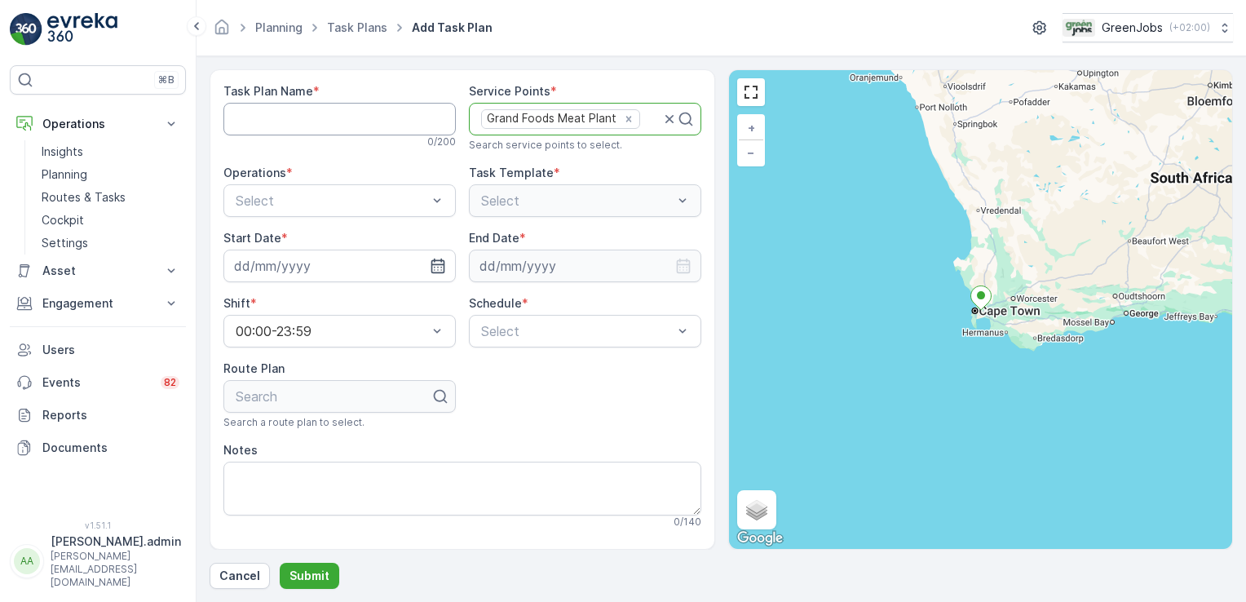
click at [303, 111] on Name "Task Plan Name" at bounding box center [340, 119] width 232 height 33
type Name "Grand Foods [DATE] Recycling"
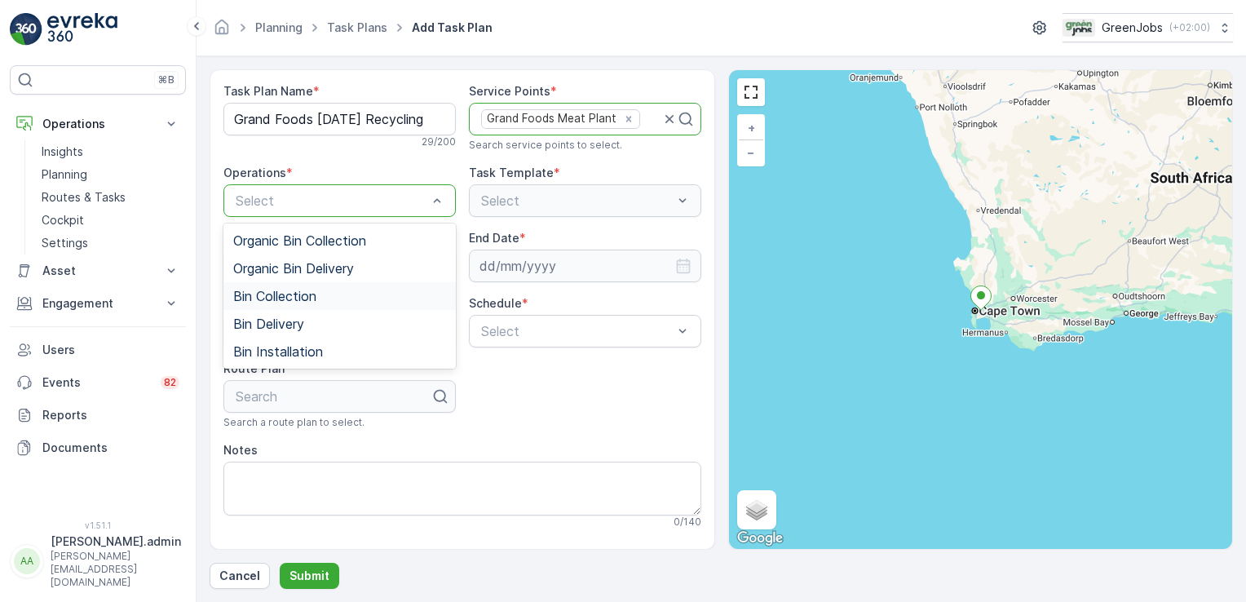
click at [294, 294] on span "Bin Collection" at bounding box center [274, 296] width 83 height 15
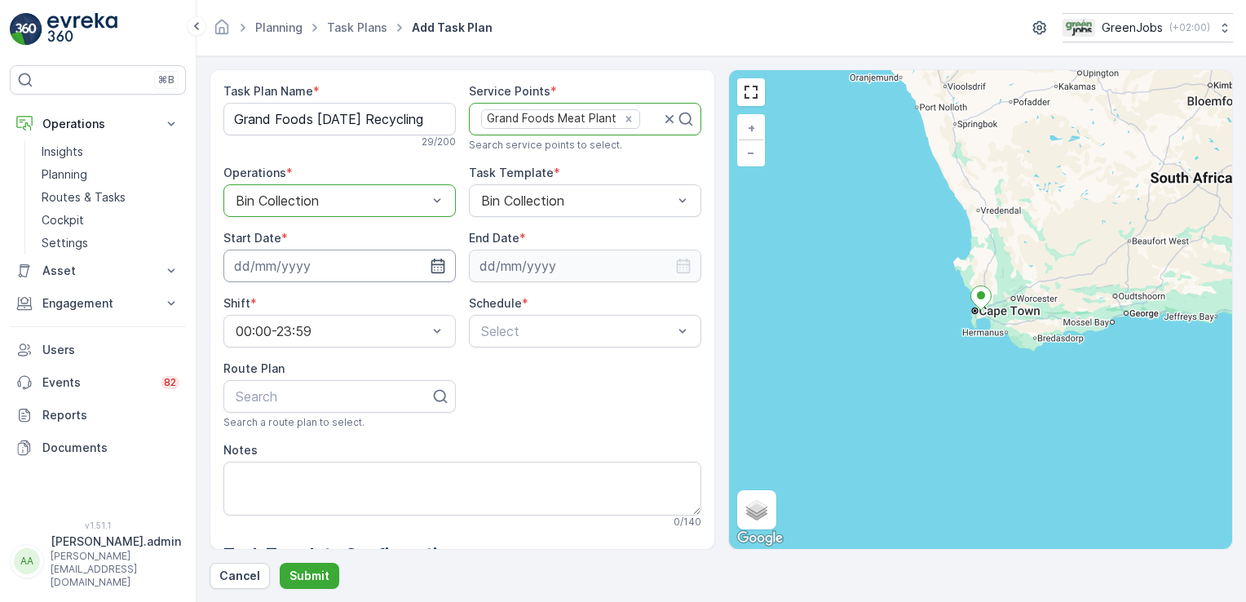
click at [268, 268] on input at bounding box center [340, 266] width 232 height 33
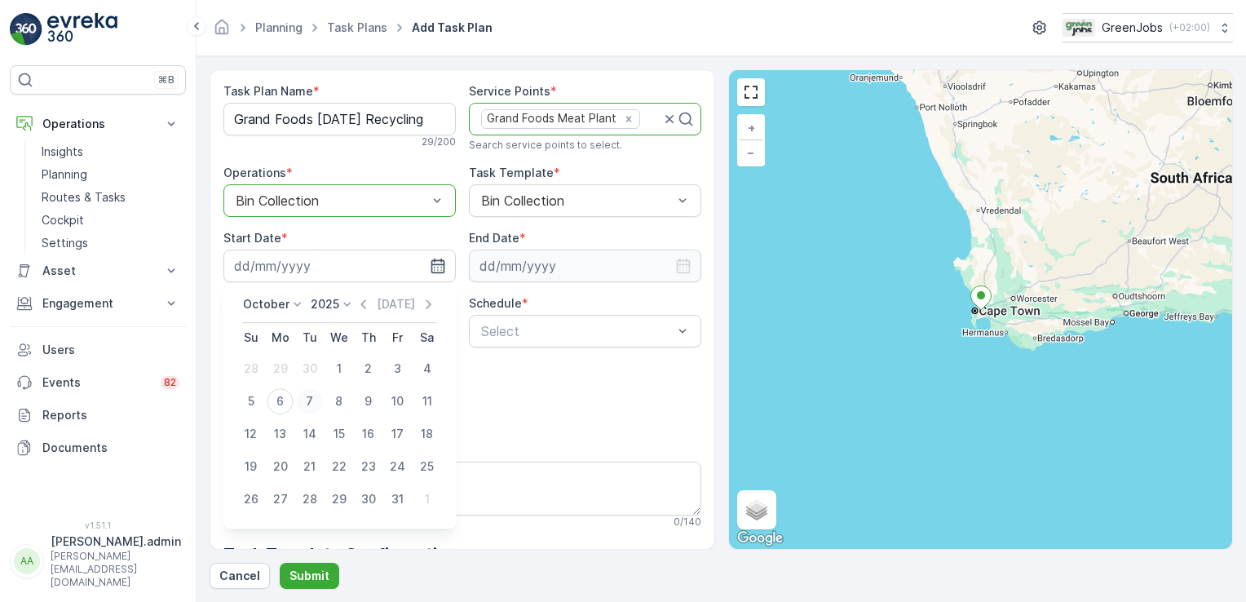
click at [309, 391] on div "7" at bounding box center [310, 401] width 26 height 26
type input "[DATE]"
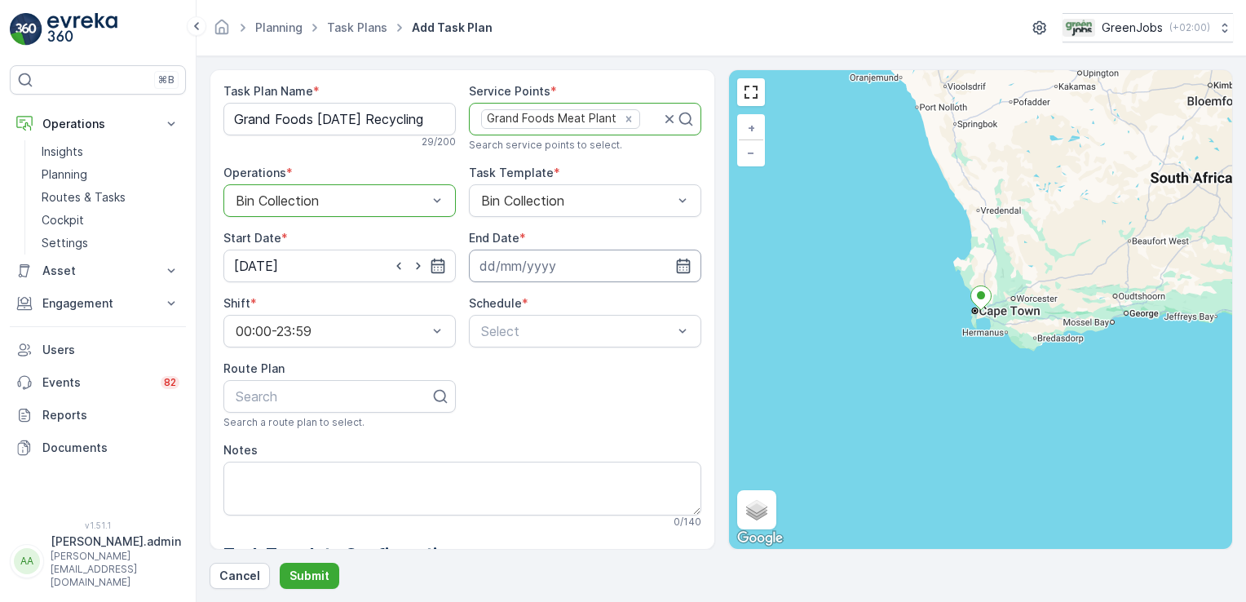
click at [535, 266] on input at bounding box center [585, 266] width 232 height 33
click at [587, 302] on icon at bounding box center [590, 304] width 16 height 16
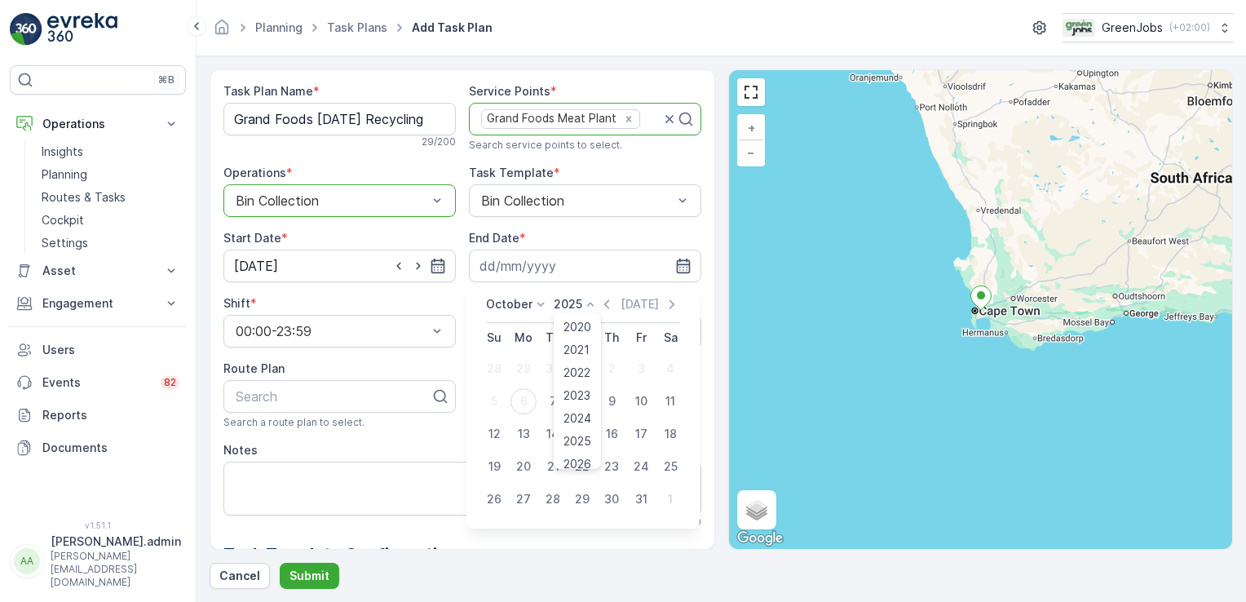
scroll to position [101, 0]
click at [584, 406] on span "2028" at bounding box center [578, 409] width 28 height 16
click at [538, 308] on icon at bounding box center [541, 304] width 16 height 16
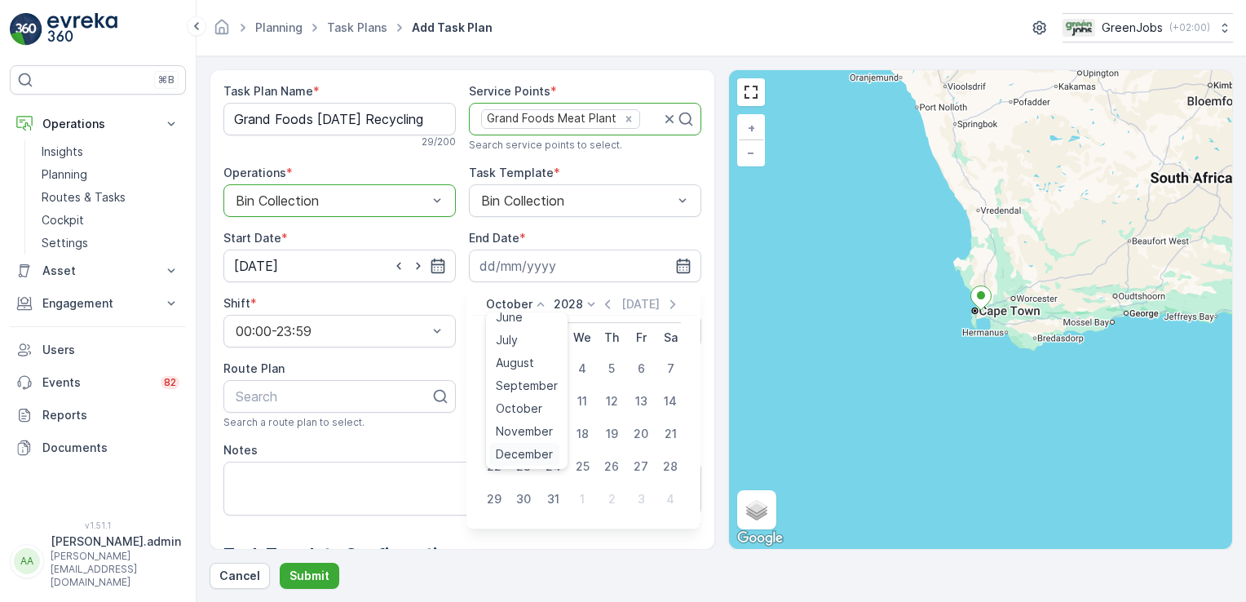
click at [540, 453] on span "December" at bounding box center [524, 454] width 57 height 16
click at [493, 534] on div "31" at bounding box center [494, 532] width 26 height 26
type input "[DATE]"
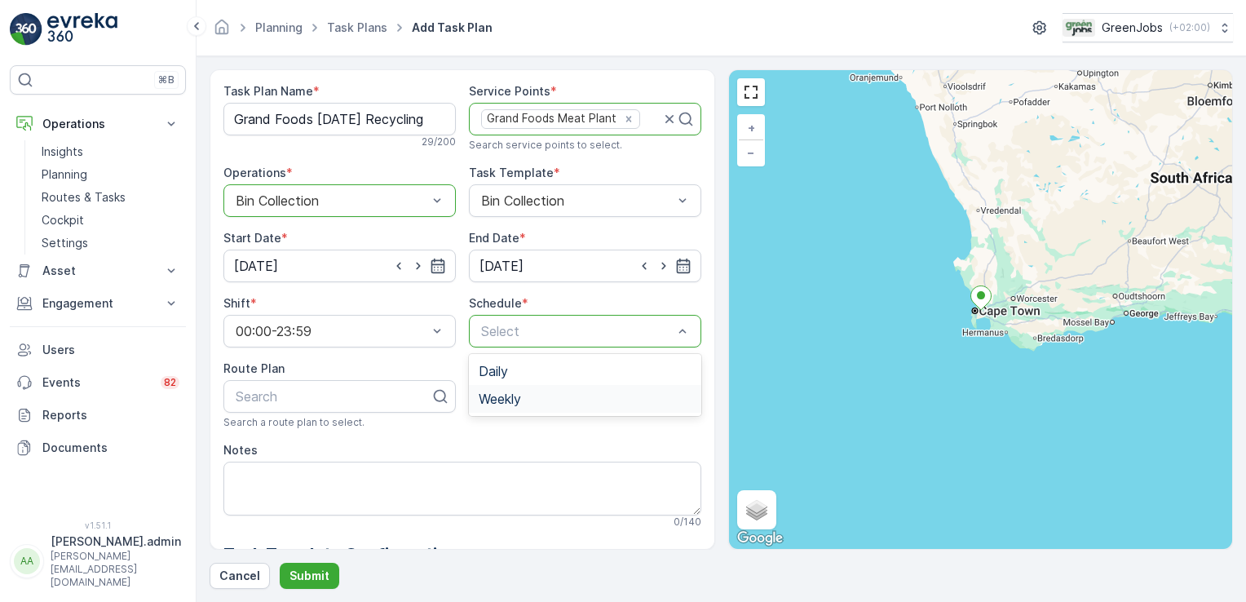
click at [532, 398] on div "Weekly" at bounding box center [585, 399] width 213 height 15
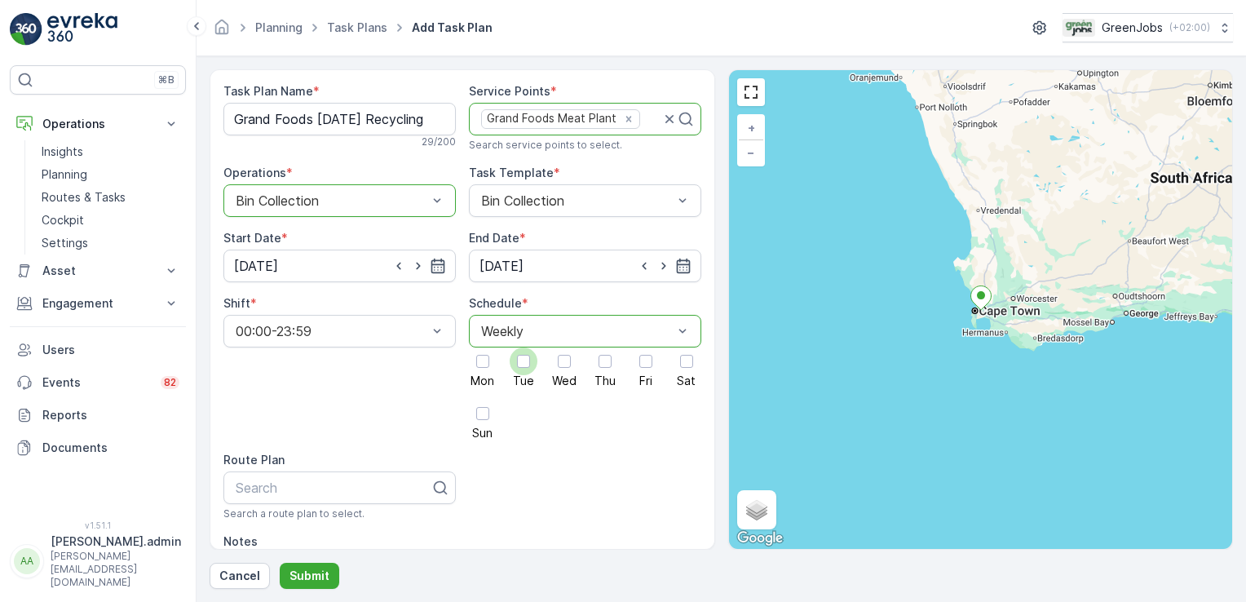
click at [519, 360] on div at bounding box center [523, 361] width 13 height 13
click at [524, 348] on input "Tue" at bounding box center [524, 348] width 0 height 0
type input "western cape route 2"
click at [307, 524] on span "Western Cape Route 2" at bounding box center [301, 527] width 137 height 15
click at [310, 569] on p "Submit" at bounding box center [310, 576] width 40 height 16
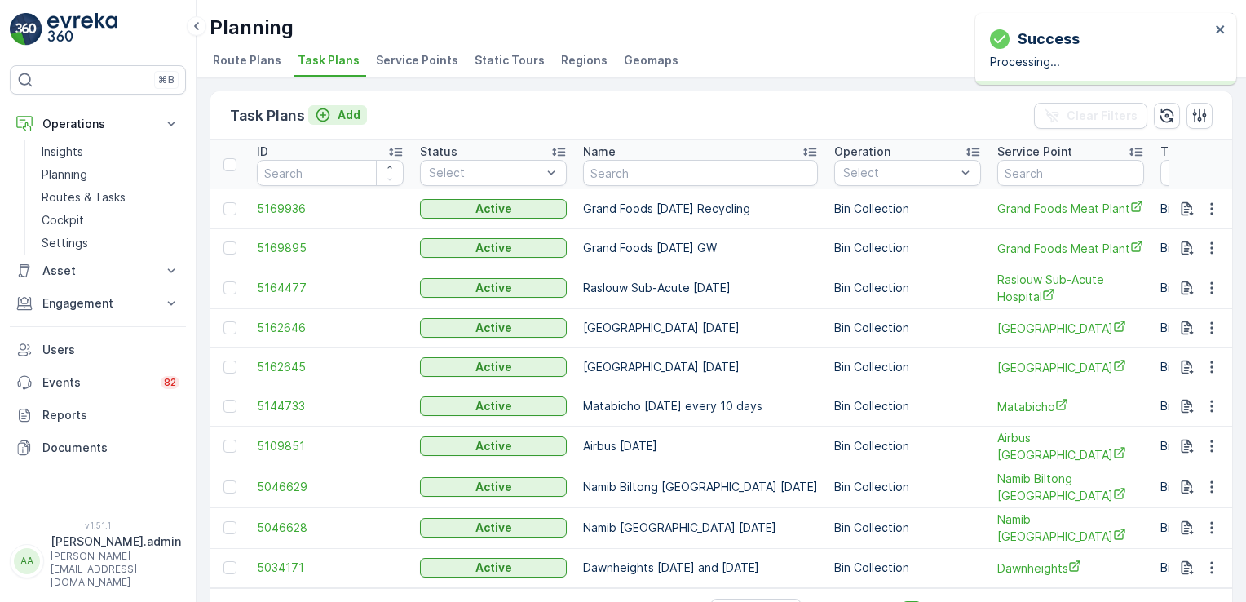
click at [351, 109] on p "Add" at bounding box center [349, 115] width 23 height 16
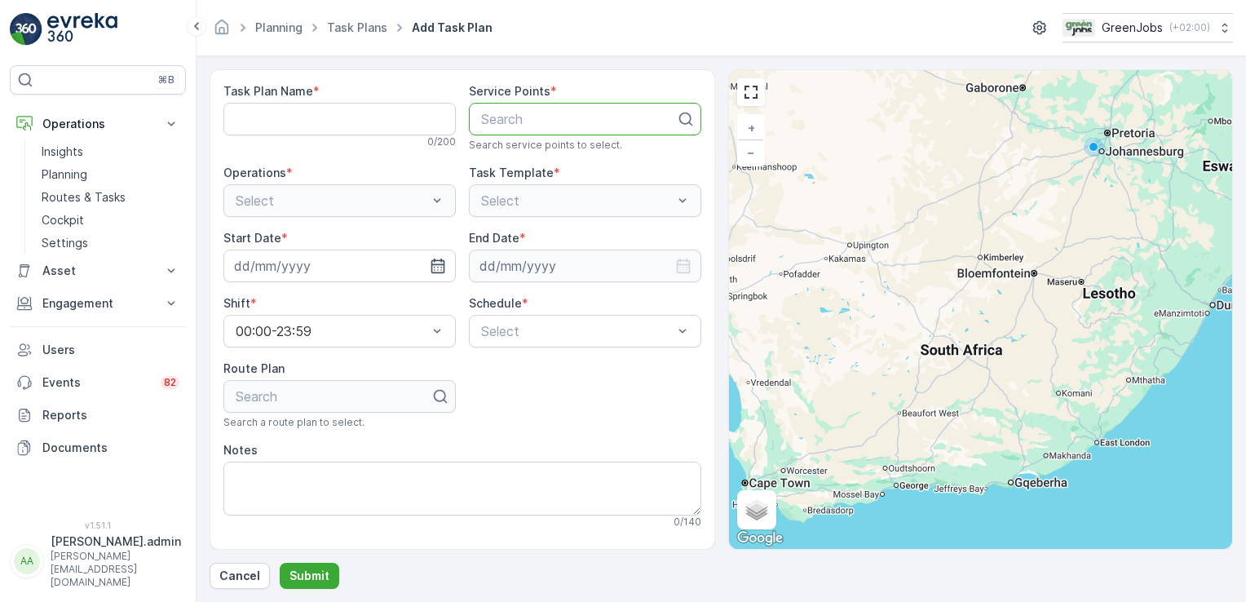
click at [496, 113] on div at bounding box center [579, 119] width 198 height 15
type input "Grand foods"
click at [546, 154] on span "Grand Foods Meat Plant" at bounding box center [555, 159] width 152 height 15
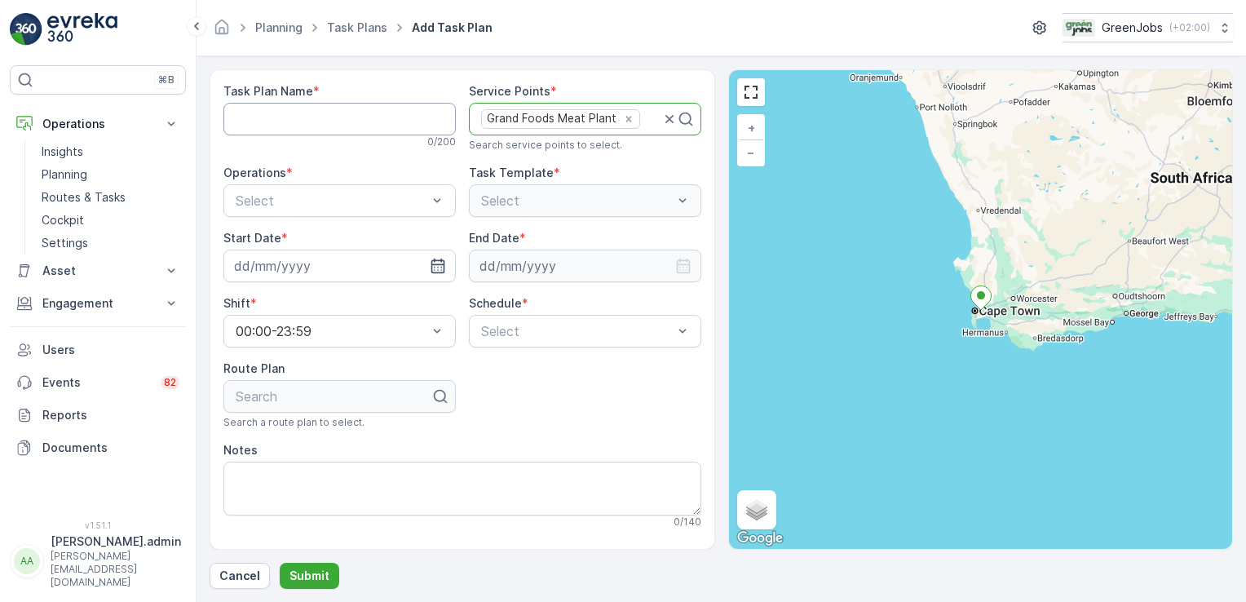
click at [352, 116] on Name "Task Plan Name" at bounding box center [340, 119] width 232 height 33
type Name "Grand Foods [DATE] Recycling"
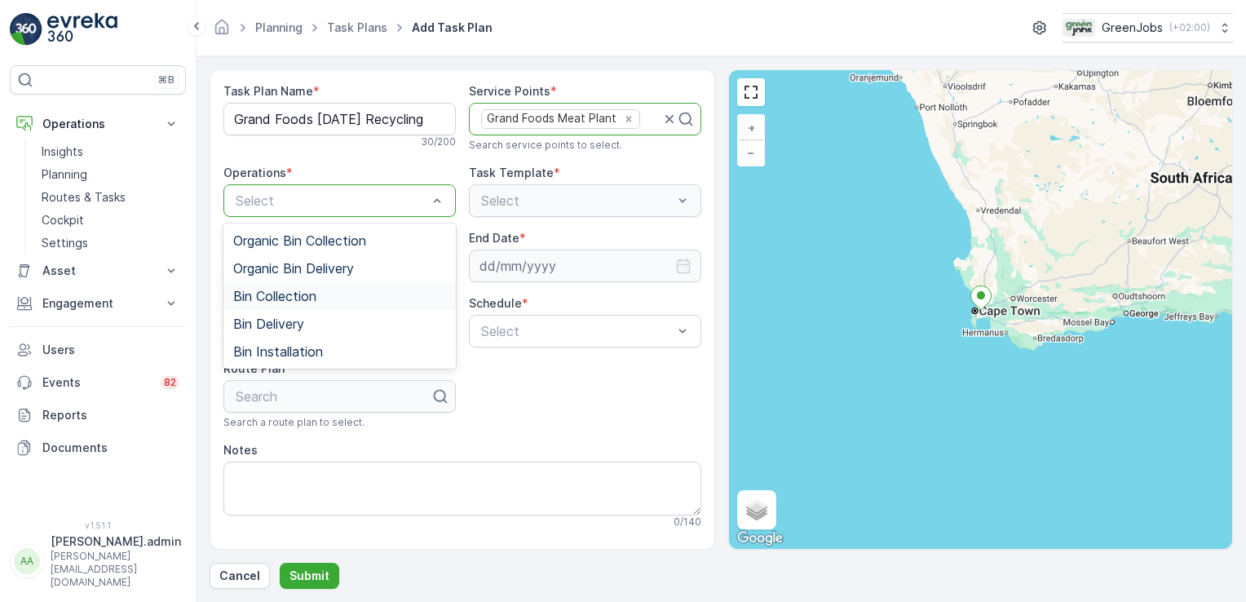
click at [303, 293] on span "Bin Collection" at bounding box center [274, 296] width 83 height 15
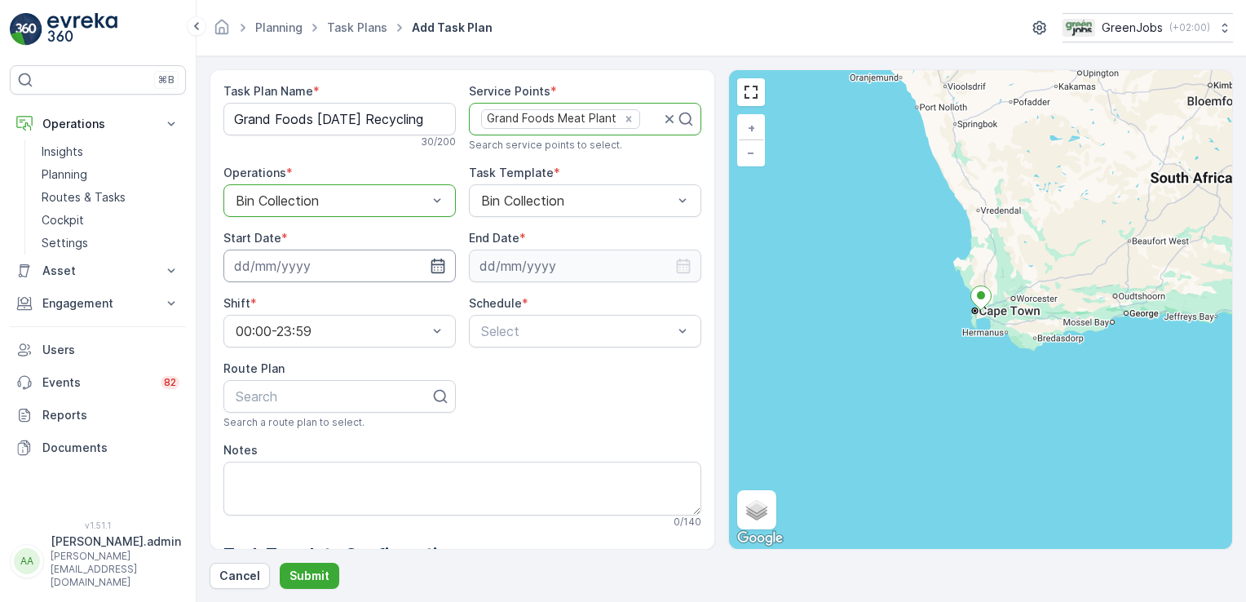
click at [271, 268] on input at bounding box center [340, 266] width 232 height 33
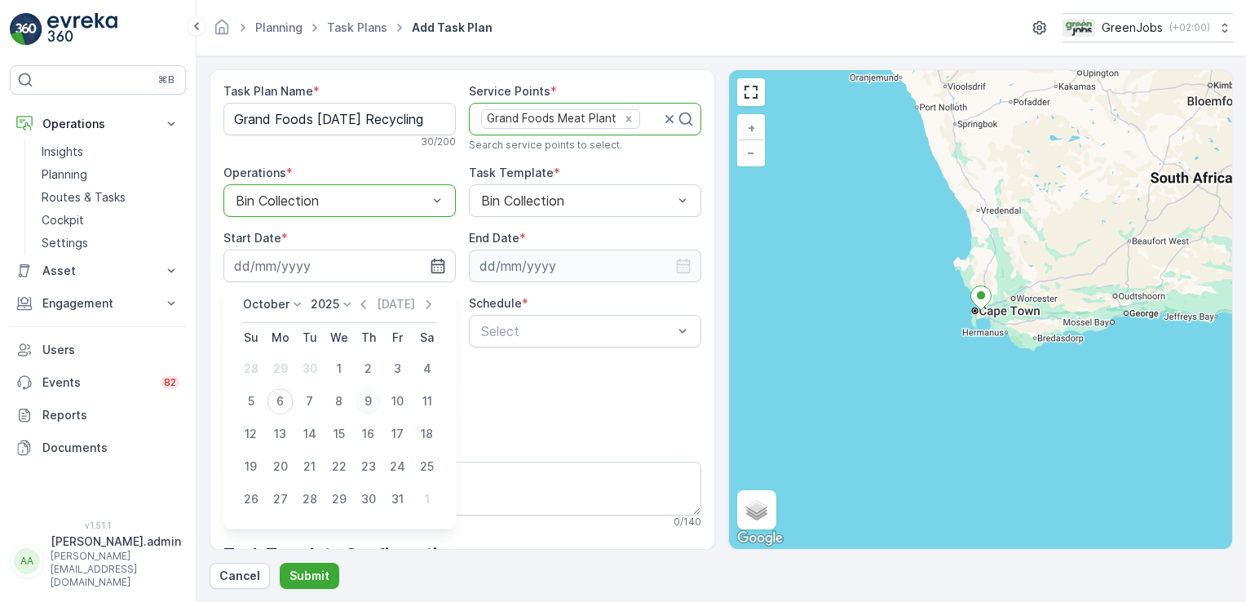
click at [365, 400] on div "9" at bounding box center [369, 401] width 26 height 26
type input "[DATE]"
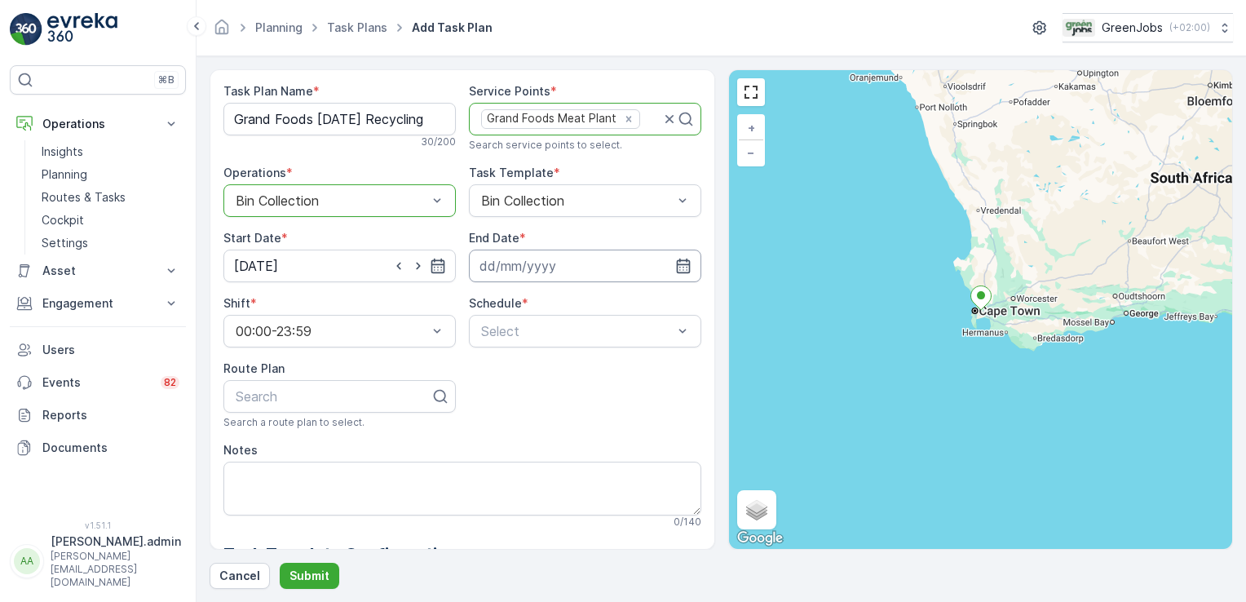
click at [519, 270] on input at bounding box center [585, 266] width 232 height 33
click at [587, 305] on icon at bounding box center [590, 304] width 16 height 16
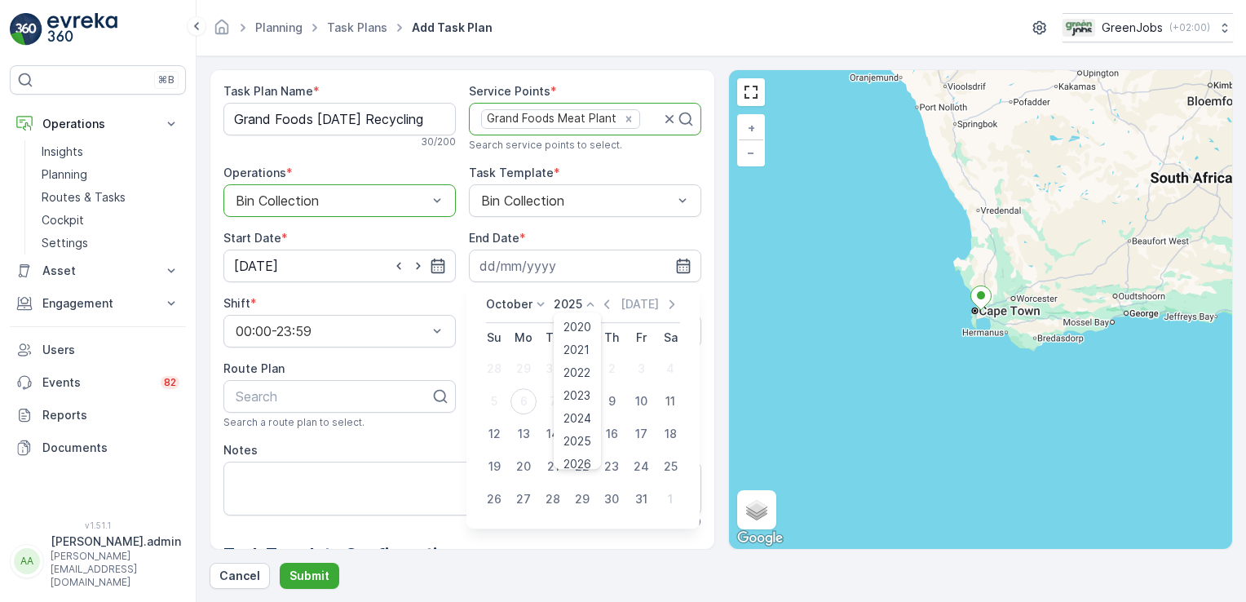
scroll to position [101, 0]
click at [584, 413] on span "2028" at bounding box center [578, 409] width 28 height 16
click at [538, 308] on icon at bounding box center [541, 304] width 16 height 16
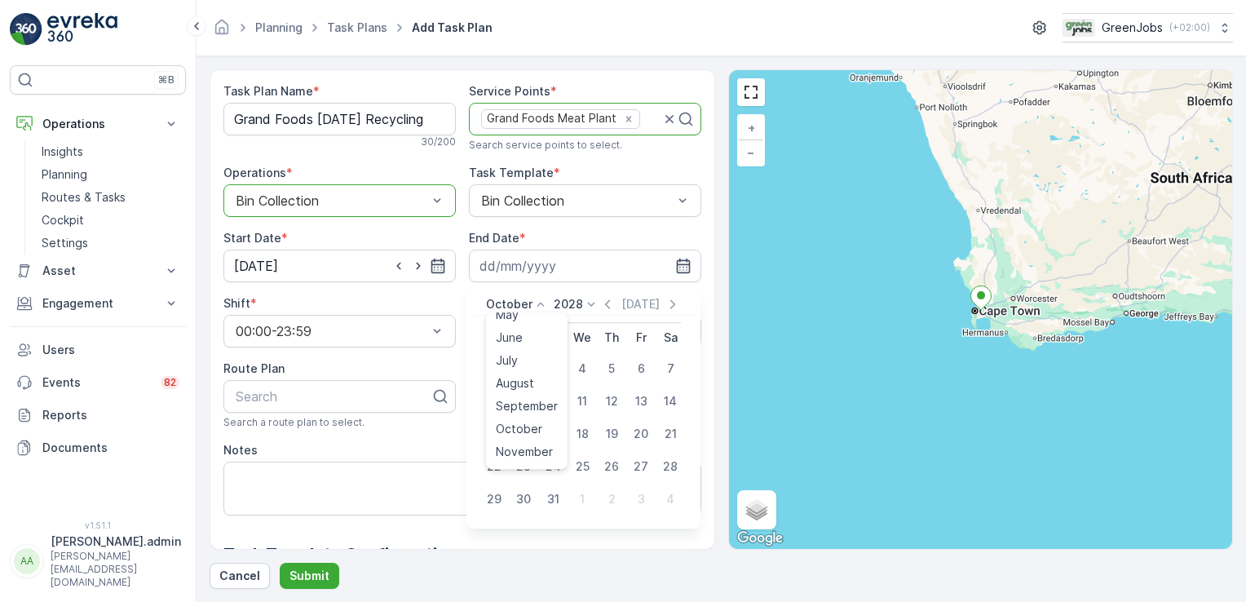
scroll to position [124, 0]
click at [535, 452] on span "December" at bounding box center [524, 454] width 57 height 16
click at [496, 529] on div "31" at bounding box center [494, 532] width 26 height 26
type input "[DATE]"
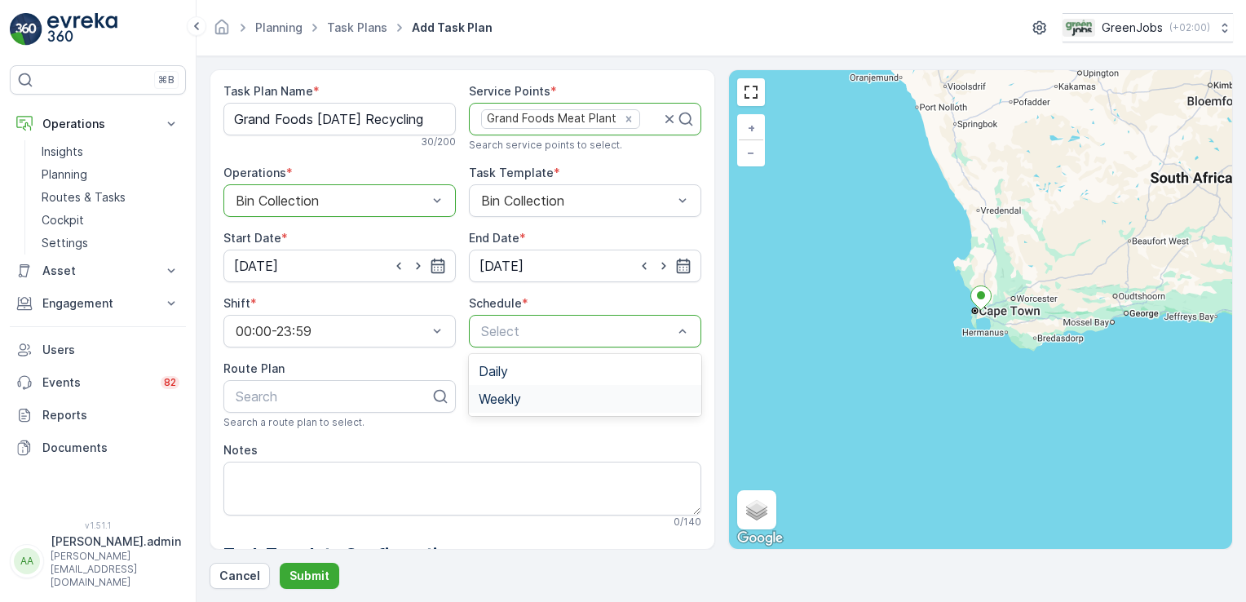
click at [522, 401] on div "Weekly" at bounding box center [585, 399] width 213 height 15
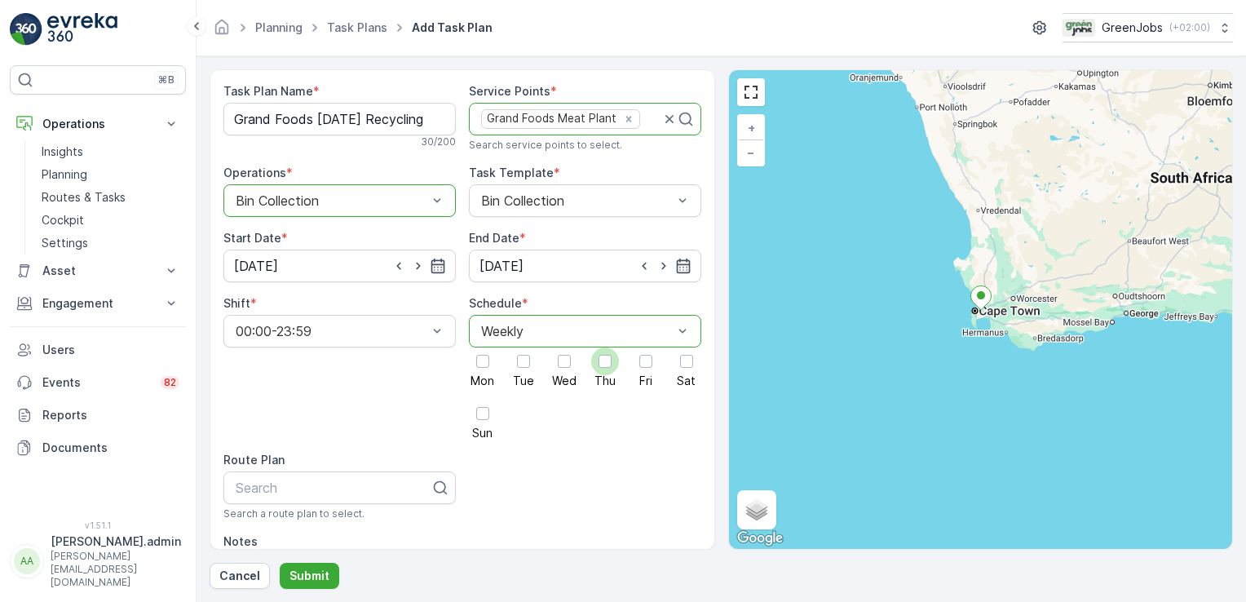
click at [604, 355] on div at bounding box center [605, 361] width 13 height 13
click at [605, 348] on input "Thu" at bounding box center [605, 348] width 0 height 0
click at [264, 489] on div at bounding box center [333, 487] width 198 height 15
type input "western cape route 2"
click at [320, 530] on span "Western Cape Route 2" at bounding box center [301, 527] width 137 height 15
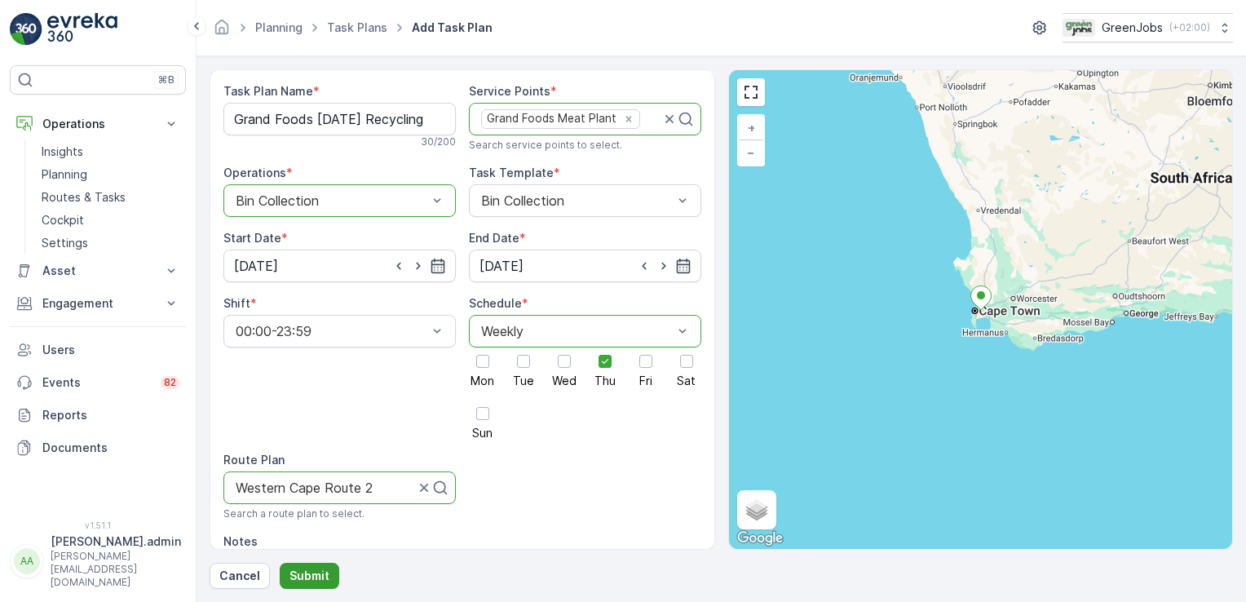
click at [319, 573] on p "Submit" at bounding box center [310, 576] width 40 height 16
